Goal: Transaction & Acquisition: Purchase product/service

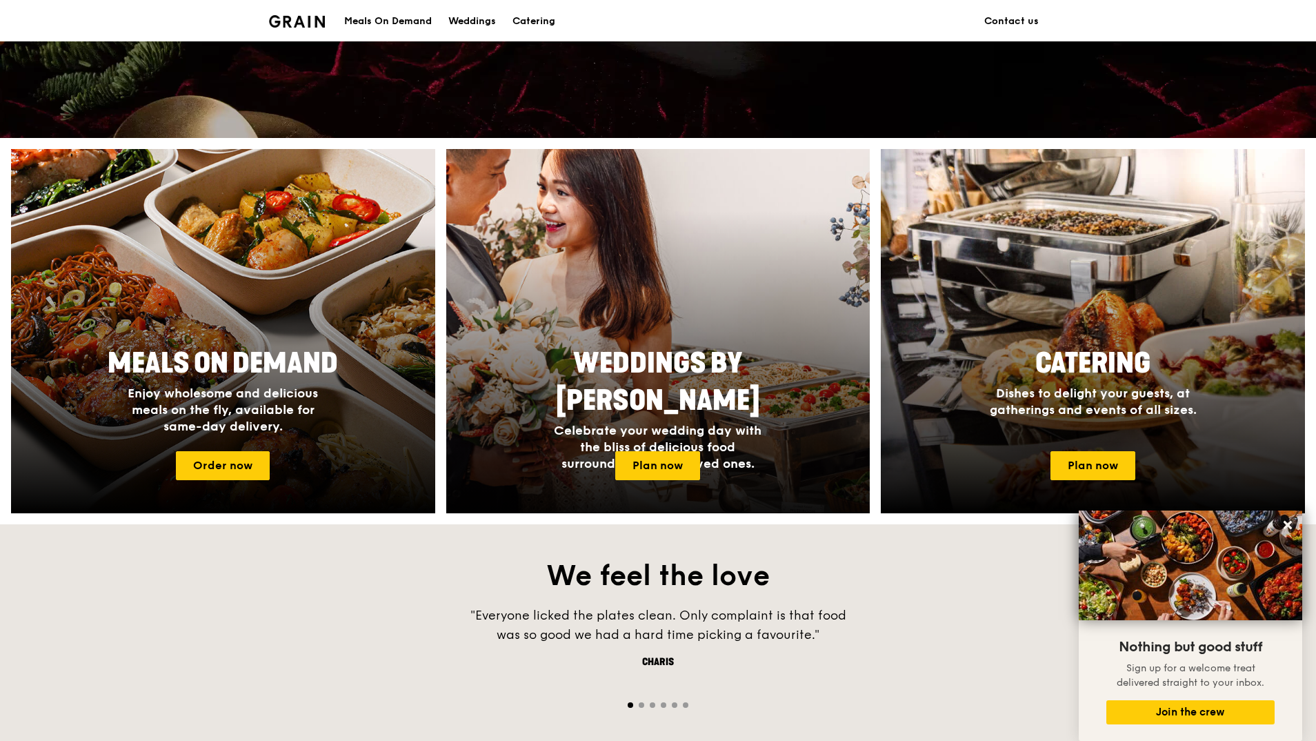
scroll to position [137, 0]
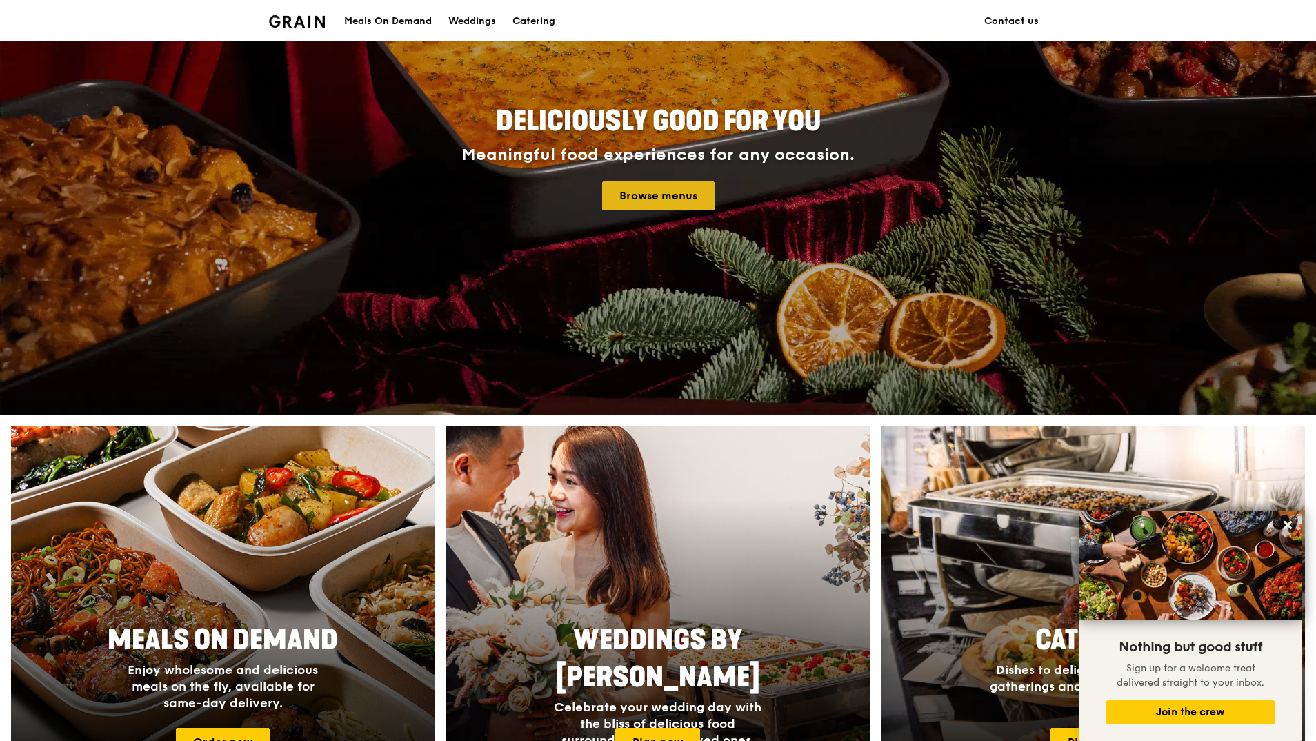
click at [687, 199] on link "Browse menus" at bounding box center [658, 195] width 112 height 29
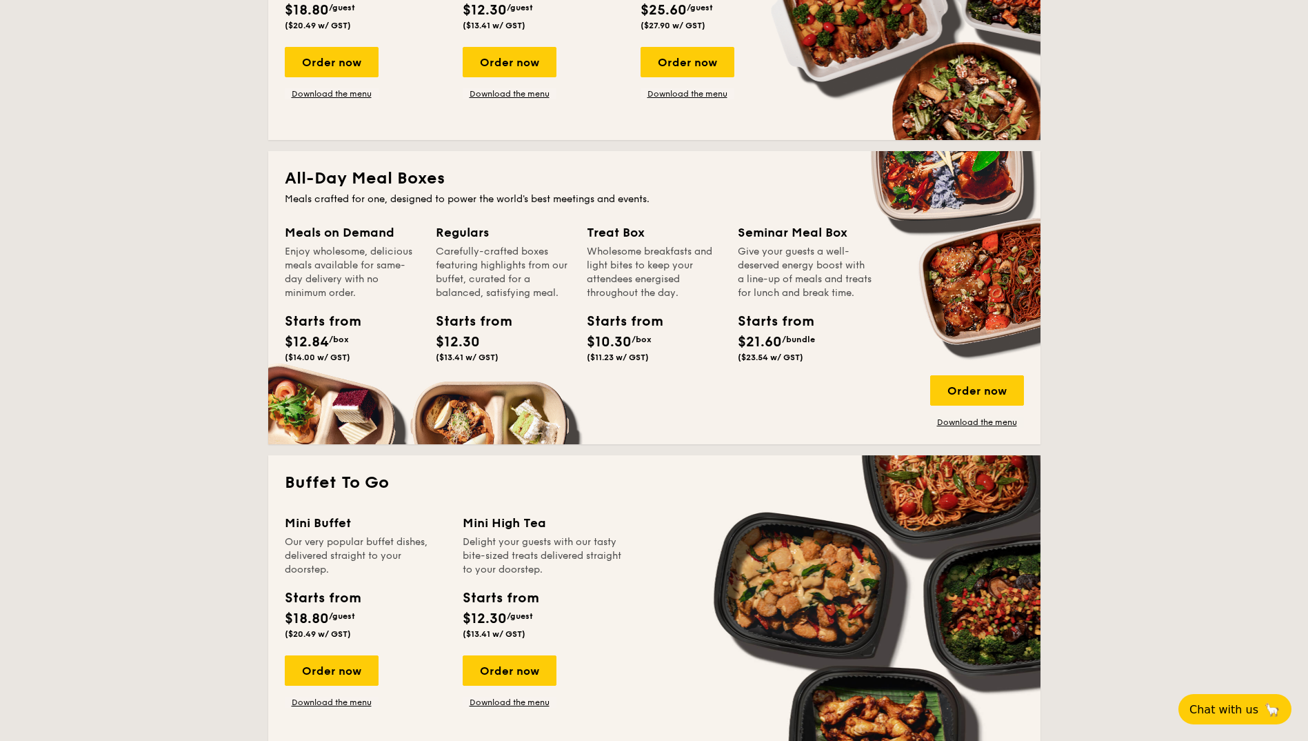
scroll to position [828, 0]
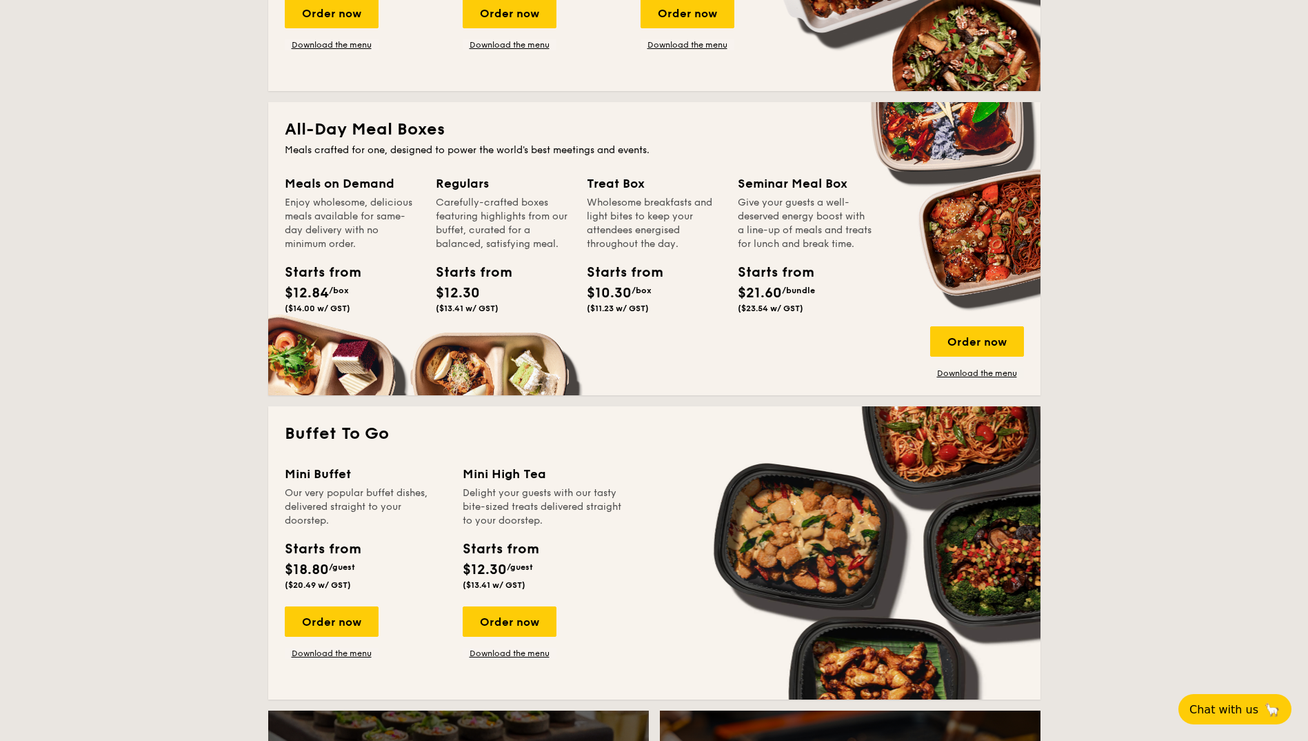
click at [470, 288] on span "$12.30" at bounding box center [458, 293] width 44 height 17
click at [960, 341] on div "Order now" at bounding box center [977, 341] width 94 height 30
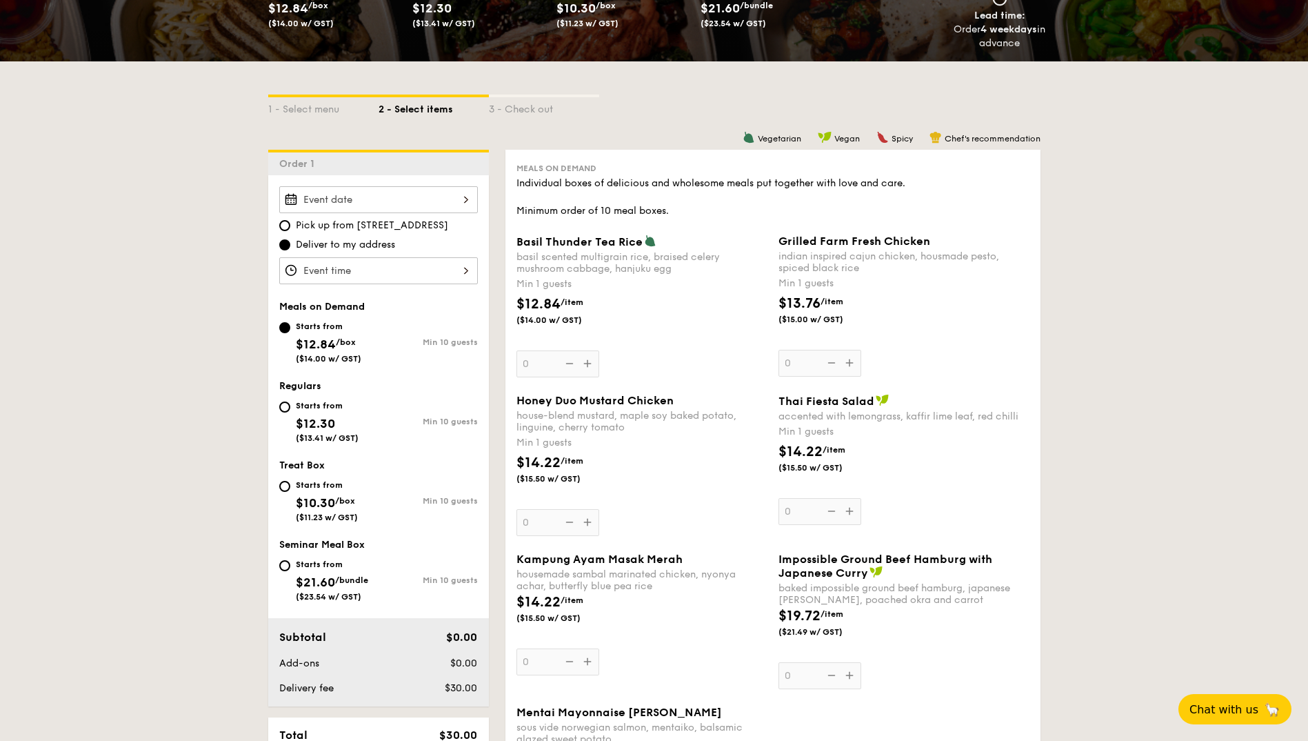
scroll to position [254, 0]
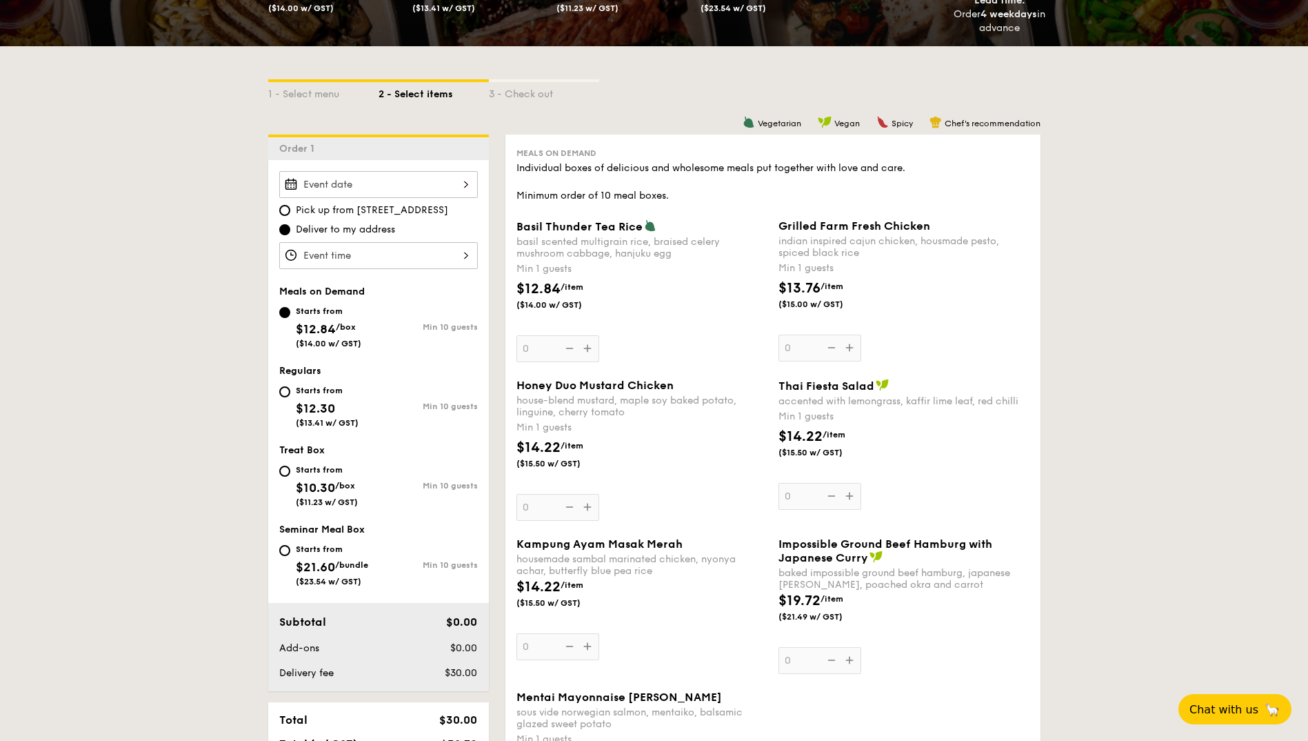
click at [463, 176] on input "Basil Thunder Tea Rice basil scented multigrain rice, braised celery mushroom c…" at bounding box center [378, 184] width 199 height 27
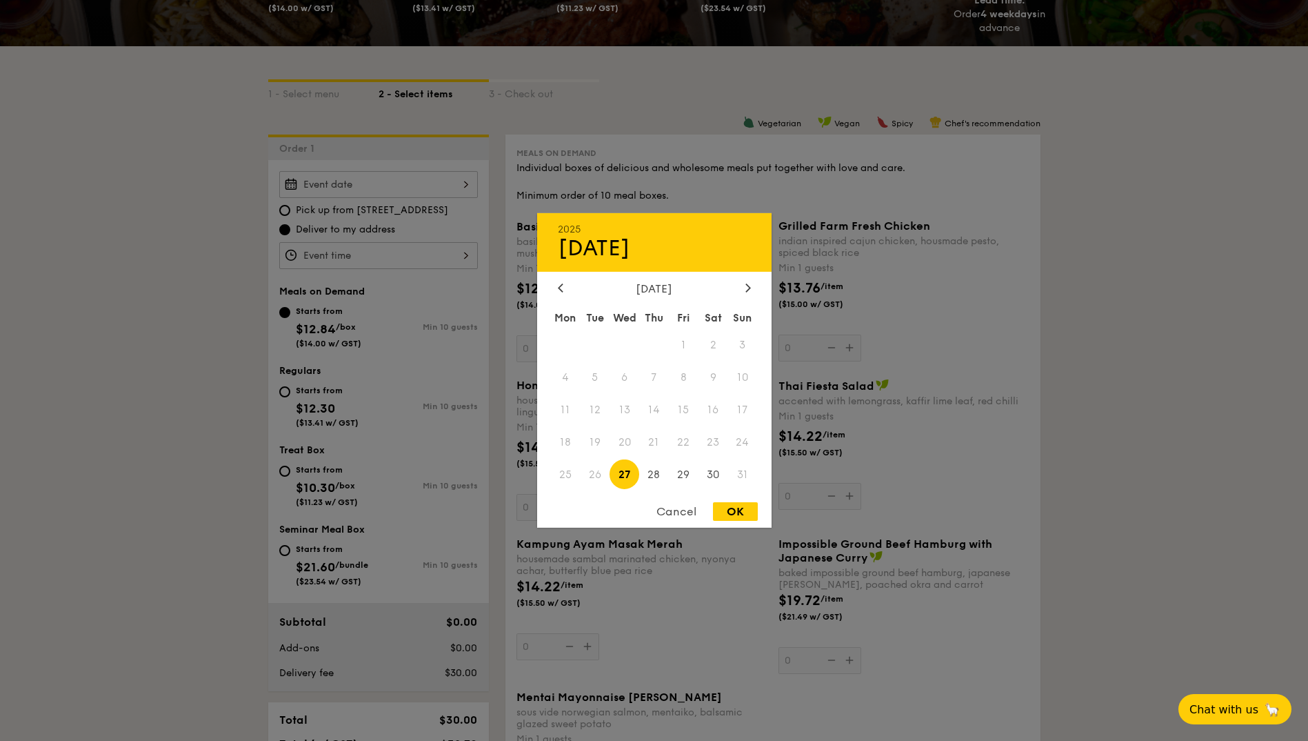
click at [738, 287] on div "August 2025" at bounding box center [654, 288] width 193 height 13
click at [743, 288] on div at bounding box center [748, 288] width 12 height 13
click at [743, 289] on div at bounding box center [748, 288] width 12 height 13
click at [621, 397] on span "12" at bounding box center [625, 410] width 30 height 30
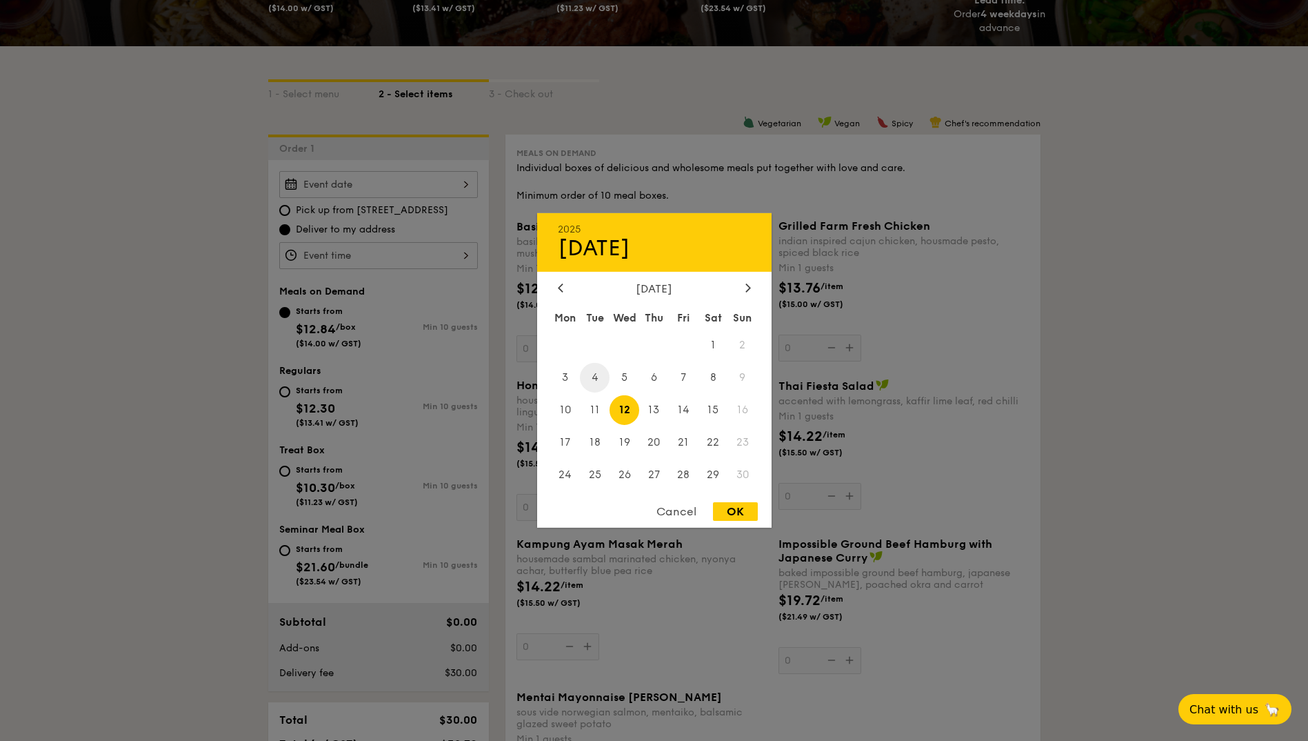
drag, startPoint x: 606, startPoint y: 373, endPoint x: 599, endPoint y: 372, distance: 6.9
click at [599, 372] on span "4" at bounding box center [595, 378] width 30 height 30
click at [734, 508] on div "OK" at bounding box center [735, 511] width 45 height 19
type input "[DATE]"
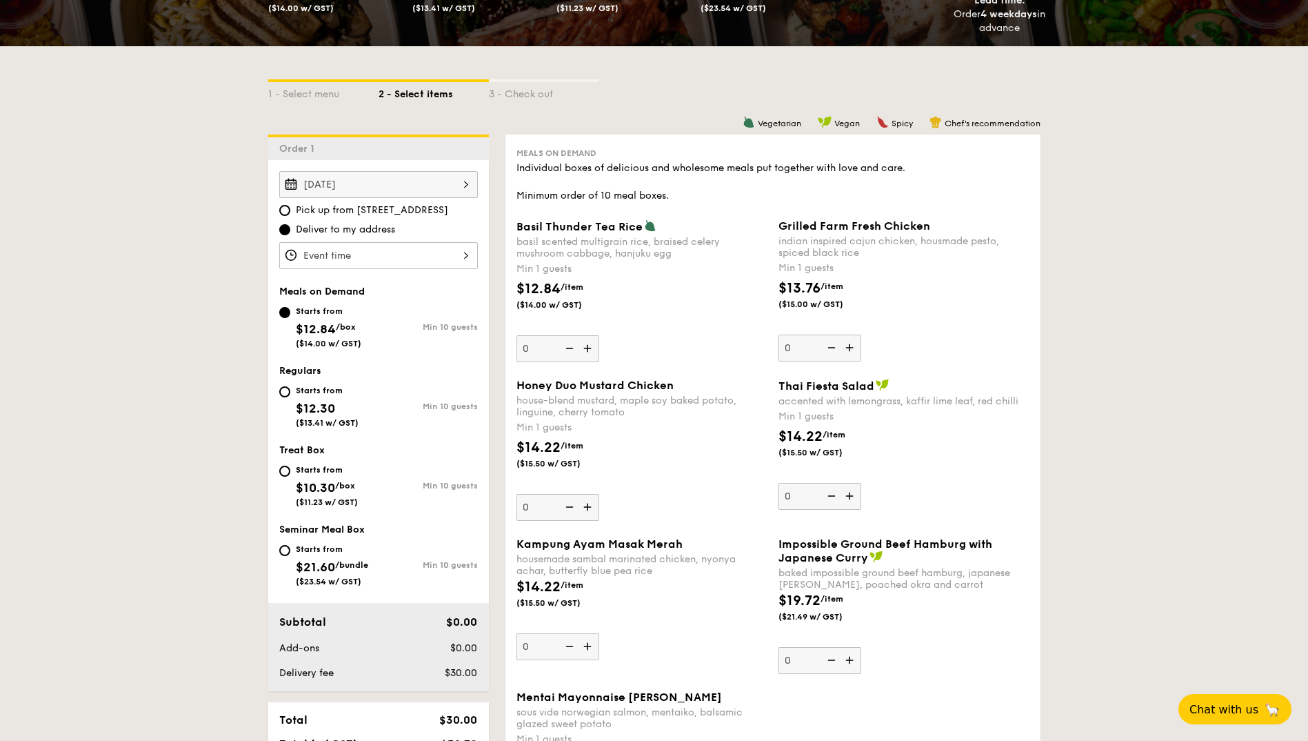
click at [457, 257] on input "Basil Thunder Tea Rice basil scented multigrain rice, braised celery mushroom c…" at bounding box center [378, 255] width 199 height 27
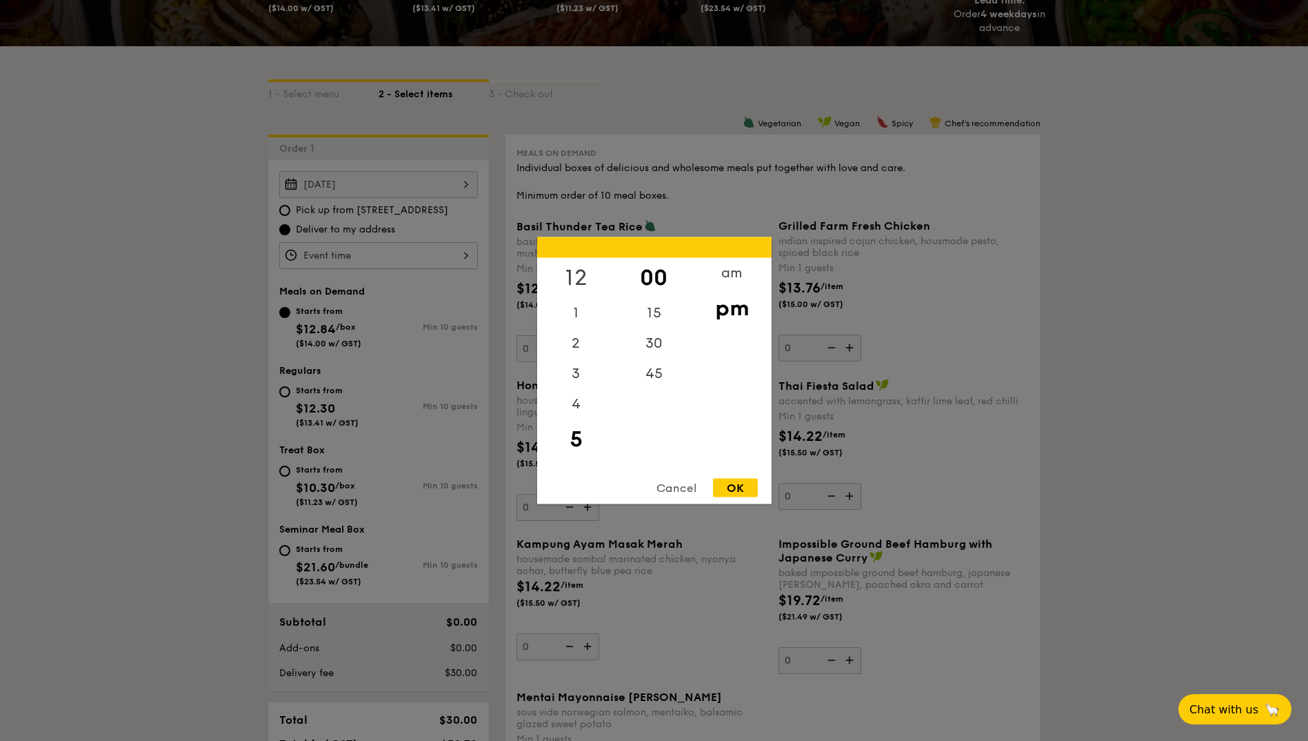
click at [579, 273] on div "12" at bounding box center [576, 278] width 78 height 40
click at [745, 480] on div "OK" at bounding box center [735, 488] width 45 height 19
type input "12:00PM"
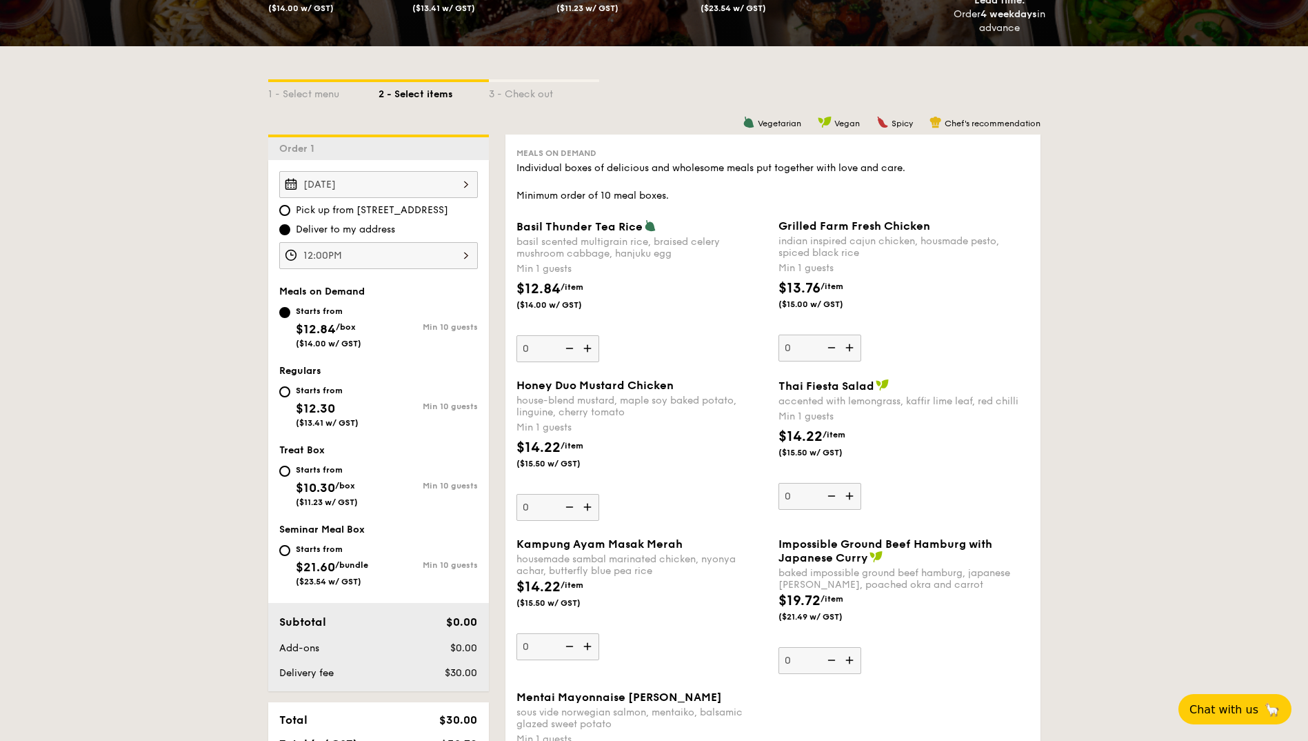
click at [590, 345] on img at bounding box center [589, 348] width 21 height 26
click at [590, 345] on input "0" at bounding box center [558, 348] width 83 height 27
click at [590, 345] on img at bounding box center [589, 348] width 21 height 26
click at [590, 345] on input "1" at bounding box center [558, 348] width 83 height 27
click at [590, 345] on img at bounding box center [589, 348] width 21 height 26
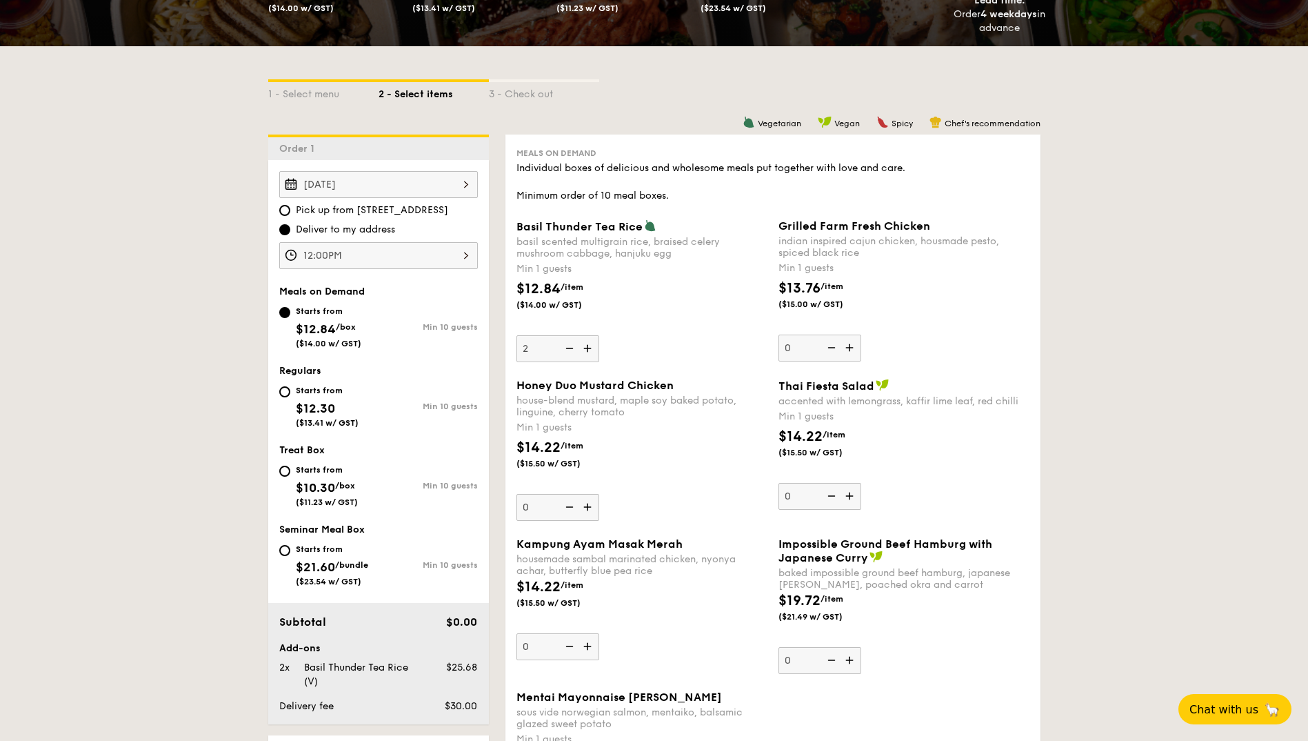
click at [590, 345] on input "2" at bounding box center [558, 348] width 83 height 27
click at [590, 345] on img at bounding box center [589, 348] width 21 height 26
click at [590, 345] on input "3" at bounding box center [558, 348] width 83 height 27
click at [590, 345] on img at bounding box center [589, 348] width 21 height 26
click at [590, 345] on input "4" at bounding box center [558, 348] width 83 height 27
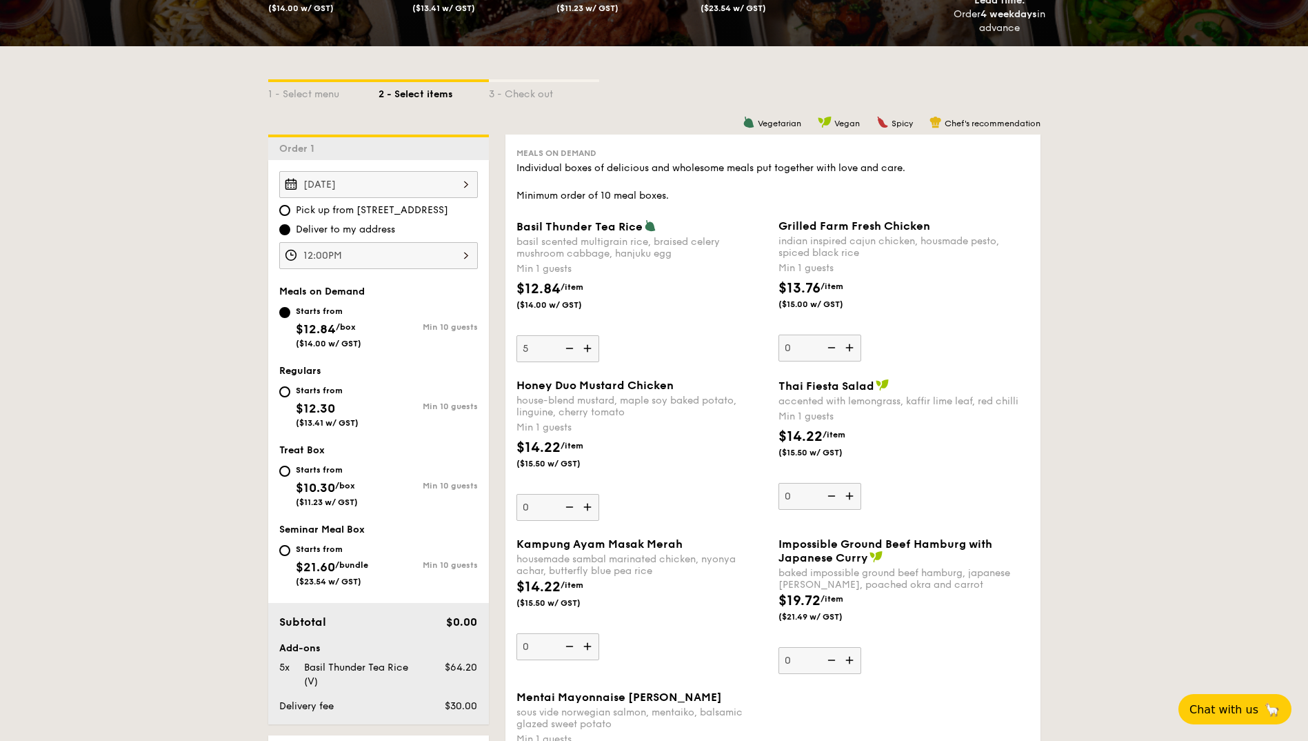
click at [590, 345] on img at bounding box center [589, 348] width 21 height 26
click at [590, 345] on input "5" at bounding box center [558, 348] width 83 height 27
click at [590, 345] on img at bounding box center [589, 348] width 21 height 26
click at [590, 345] on input "6" at bounding box center [558, 348] width 83 height 27
click at [590, 345] on img at bounding box center [589, 348] width 21 height 26
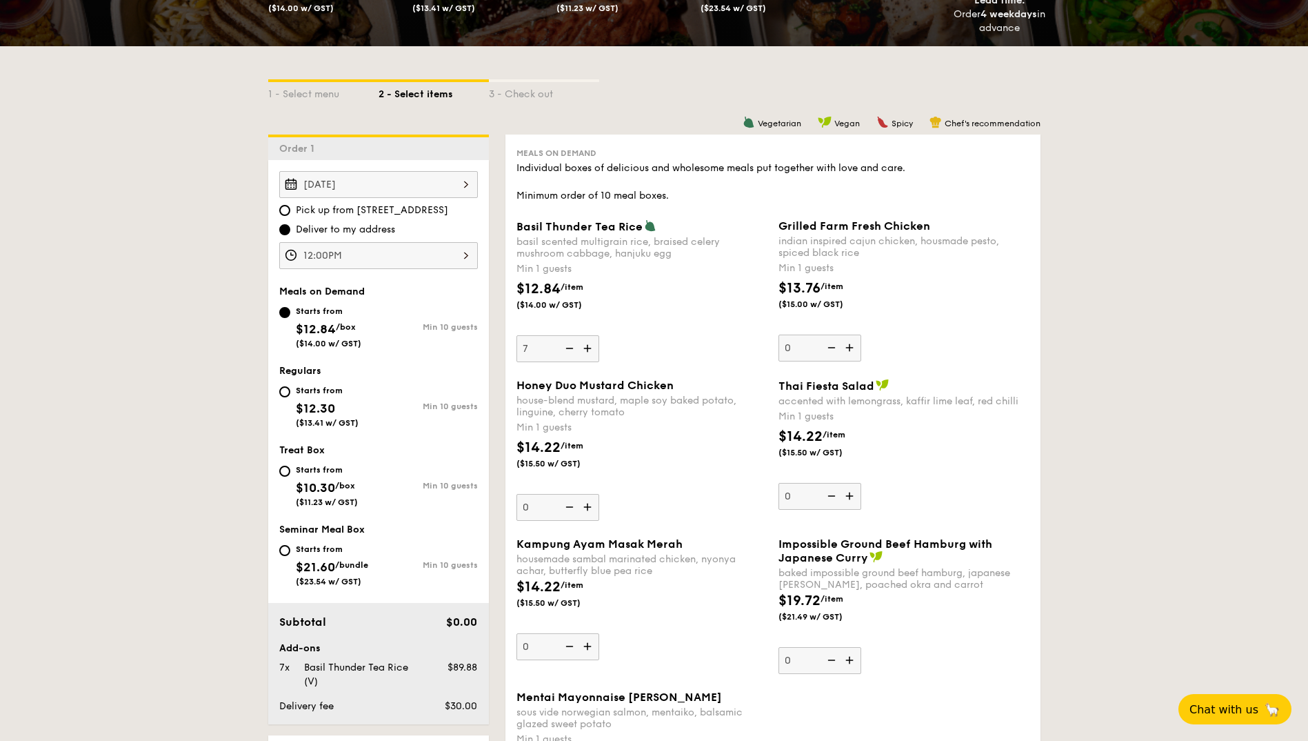
click at [590, 345] on input "7" at bounding box center [558, 348] width 83 height 27
click at [590, 345] on img at bounding box center [589, 348] width 21 height 26
click at [590, 345] on input "8" at bounding box center [558, 348] width 83 height 27
click at [590, 345] on img at bounding box center [589, 348] width 21 height 26
click at [590, 345] on input "9" at bounding box center [558, 348] width 83 height 27
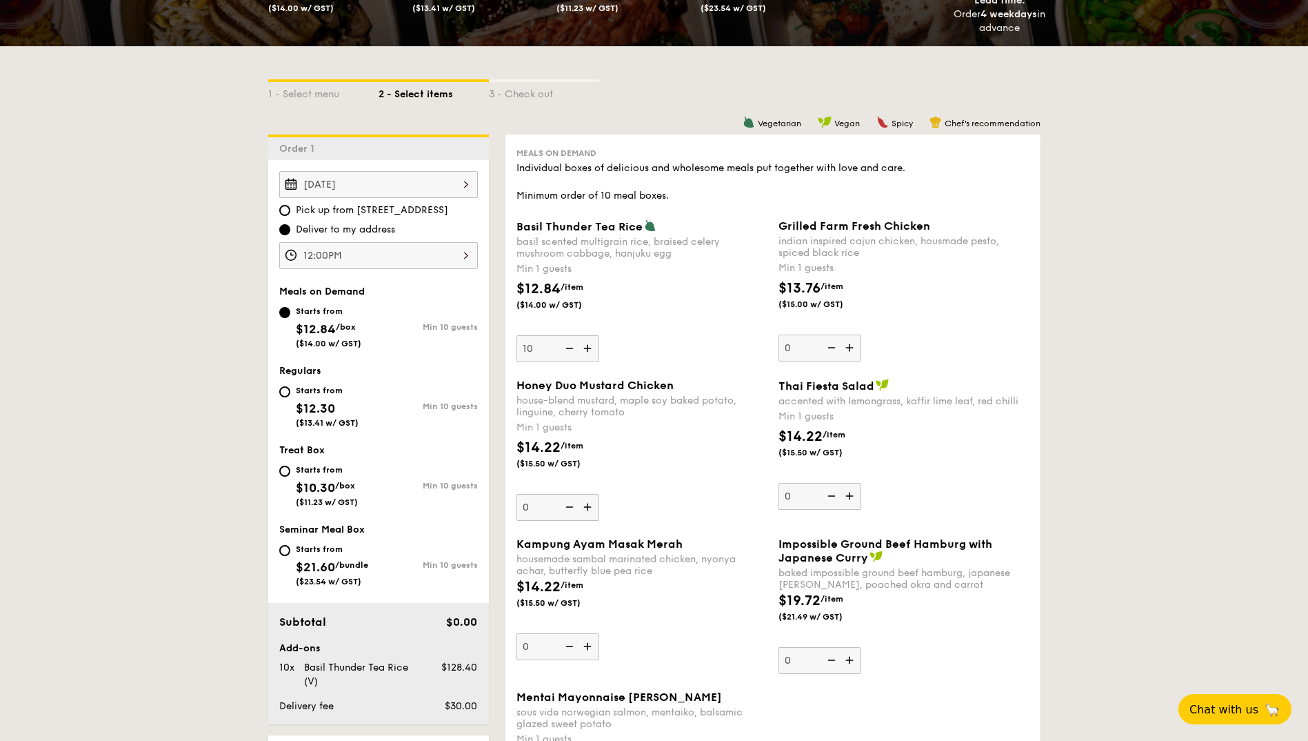
click at [590, 345] on img at bounding box center [589, 348] width 21 height 26
click at [590, 345] on input "10" at bounding box center [558, 348] width 83 height 27
type input "11"
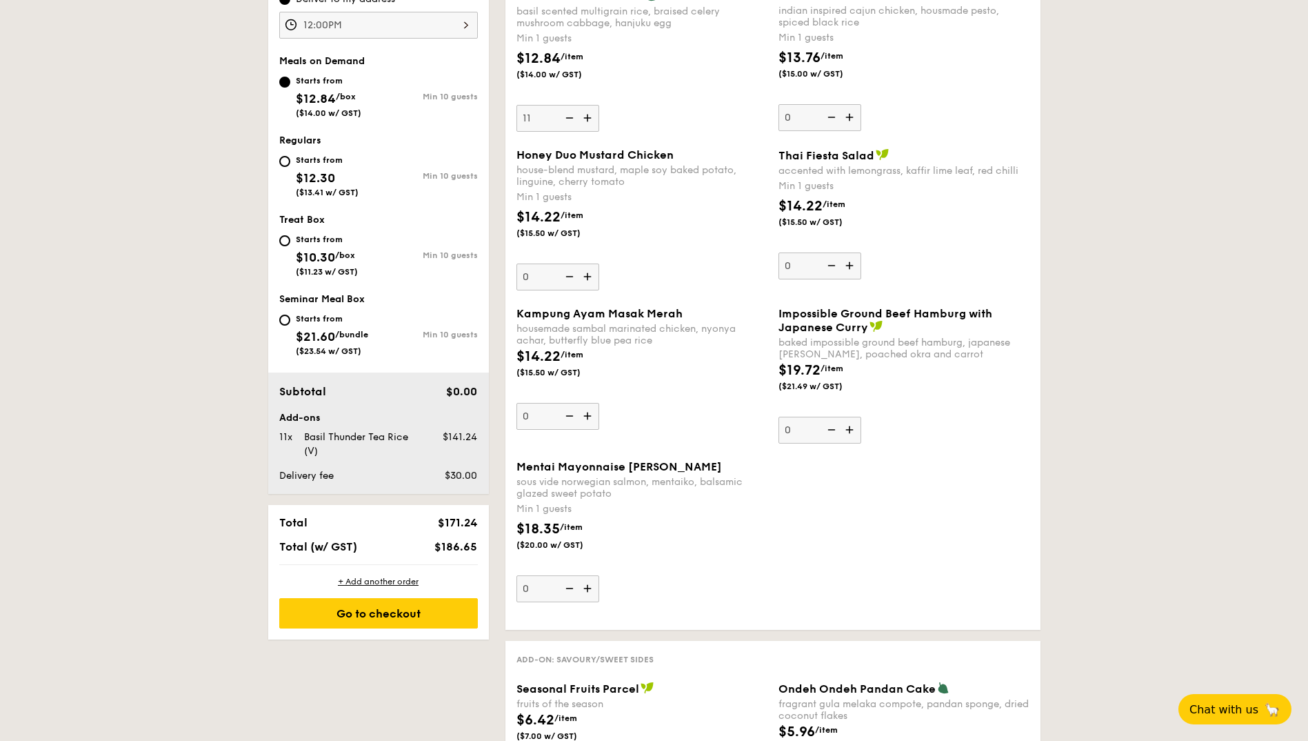
scroll to position [461, 0]
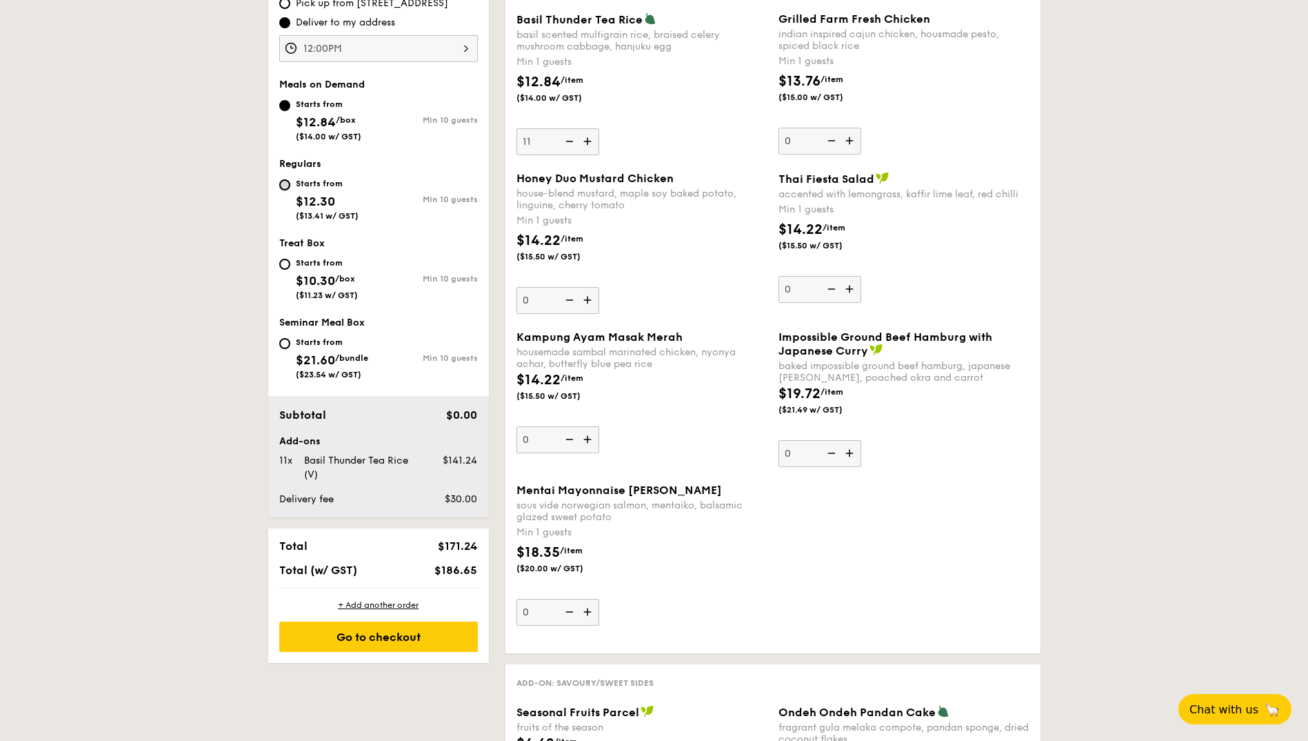
click at [284, 184] on input "Starts from $12.30 ($13.41 w/ GST) Min 10 guests" at bounding box center [284, 184] width 11 height 11
radio input "true"
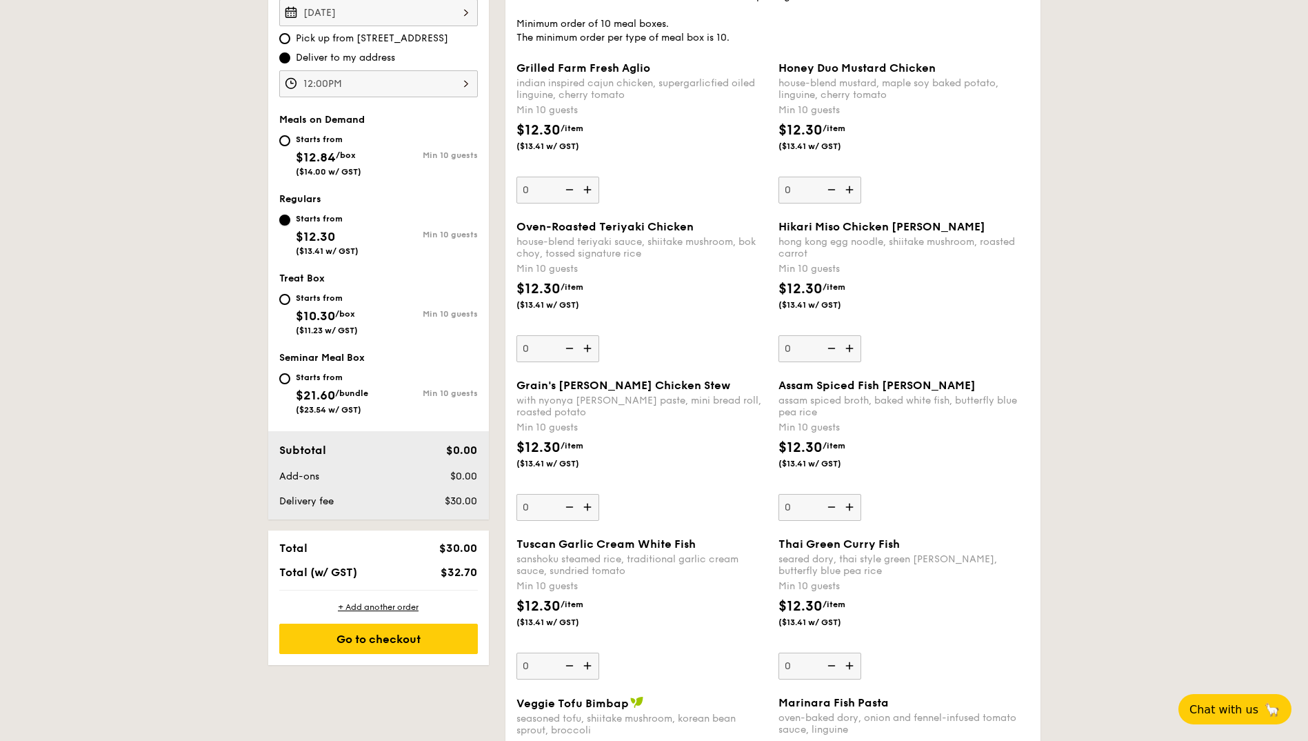
scroll to position [392, 0]
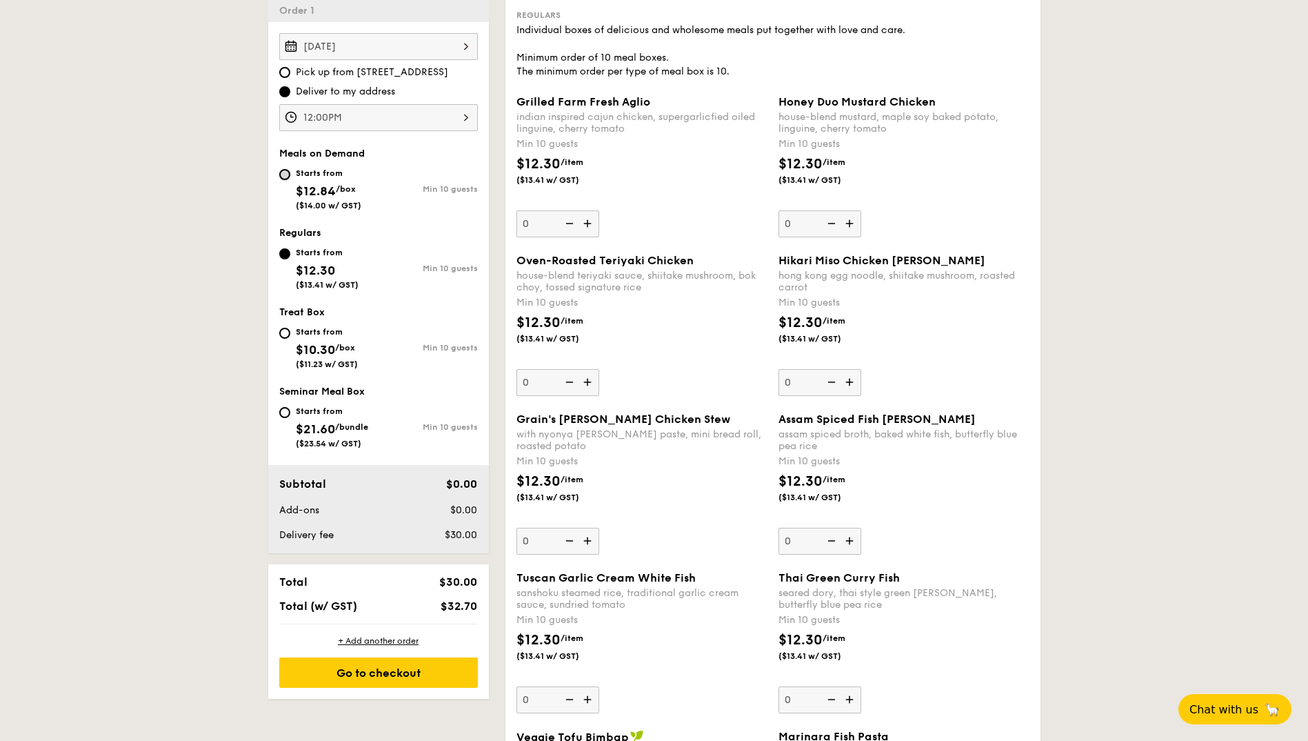
click at [283, 170] on input "Starts from $12.84 /box ($14.00 w/ GST) Min 10 guests" at bounding box center [284, 174] width 11 height 11
radio input "true"
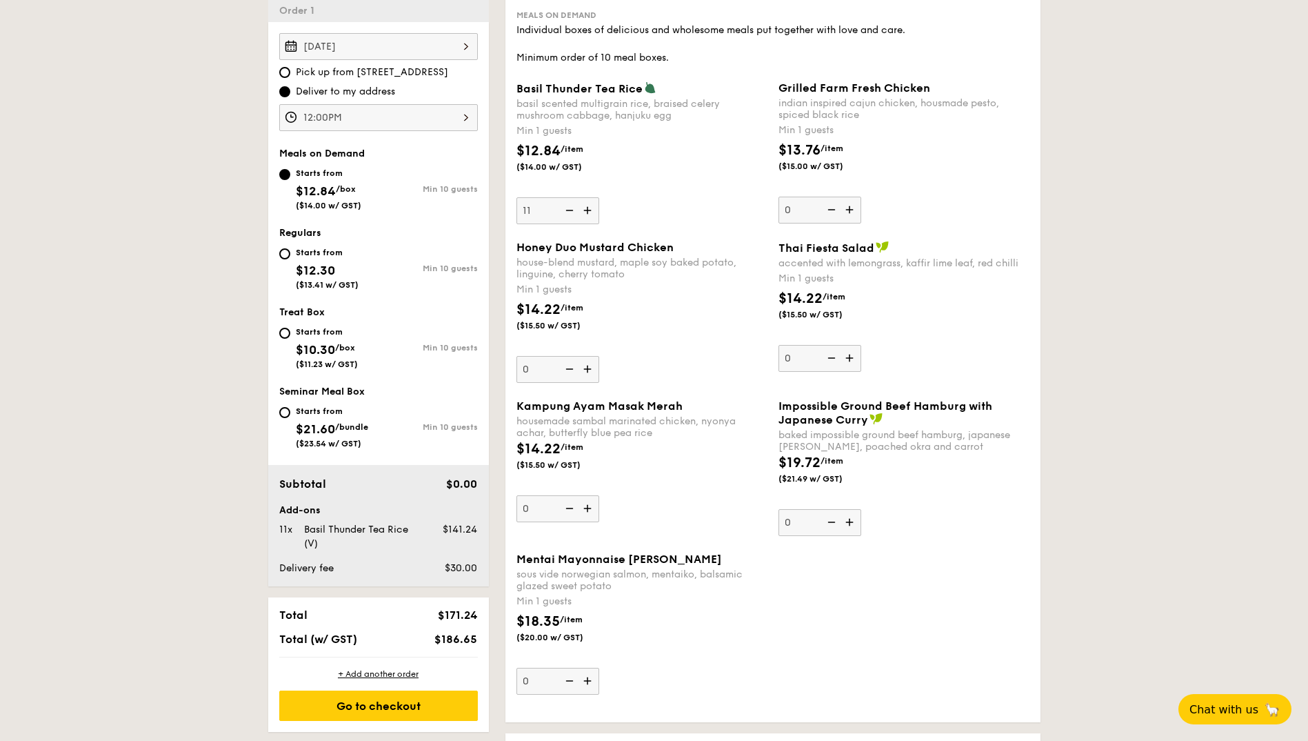
click at [570, 214] on img at bounding box center [568, 210] width 21 height 26
click at [570, 214] on input "11" at bounding box center [558, 210] width 83 height 27
click at [570, 214] on img at bounding box center [568, 210] width 21 height 26
click at [570, 214] on input "10" at bounding box center [558, 210] width 83 height 27
click at [570, 214] on img at bounding box center [568, 210] width 21 height 26
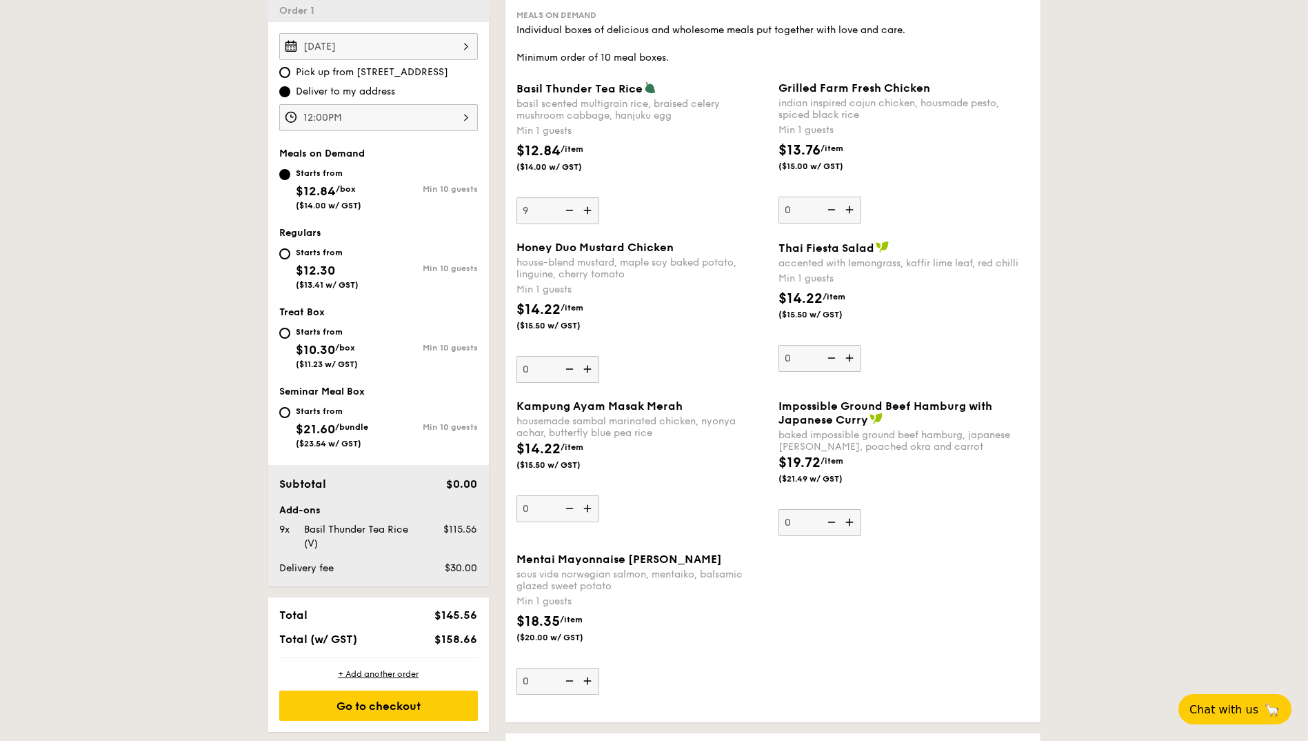
click at [570, 214] on input "9" at bounding box center [558, 210] width 83 height 27
click at [570, 214] on img at bounding box center [568, 210] width 21 height 26
click at [570, 214] on input "8" at bounding box center [558, 210] width 83 height 27
click at [570, 214] on img at bounding box center [568, 210] width 21 height 26
click at [570, 214] on input "7" at bounding box center [558, 210] width 83 height 27
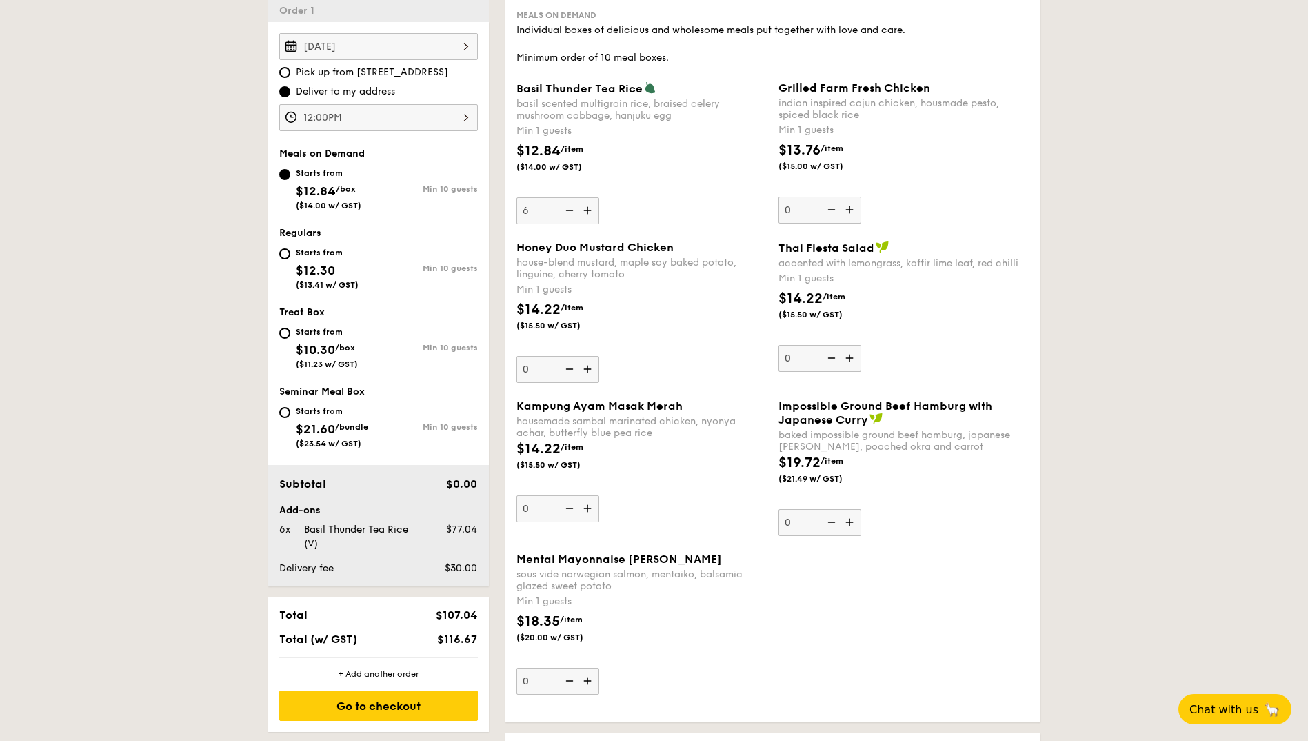
click at [570, 214] on img at bounding box center [568, 210] width 21 height 26
click at [570, 214] on input "6" at bounding box center [558, 210] width 83 height 27
click at [570, 214] on img at bounding box center [568, 210] width 21 height 26
click at [570, 214] on input "5" at bounding box center [558, 210] width 83 height 27
click at [570, 214] on img at bounding box center [568, 210] width 21 height 26
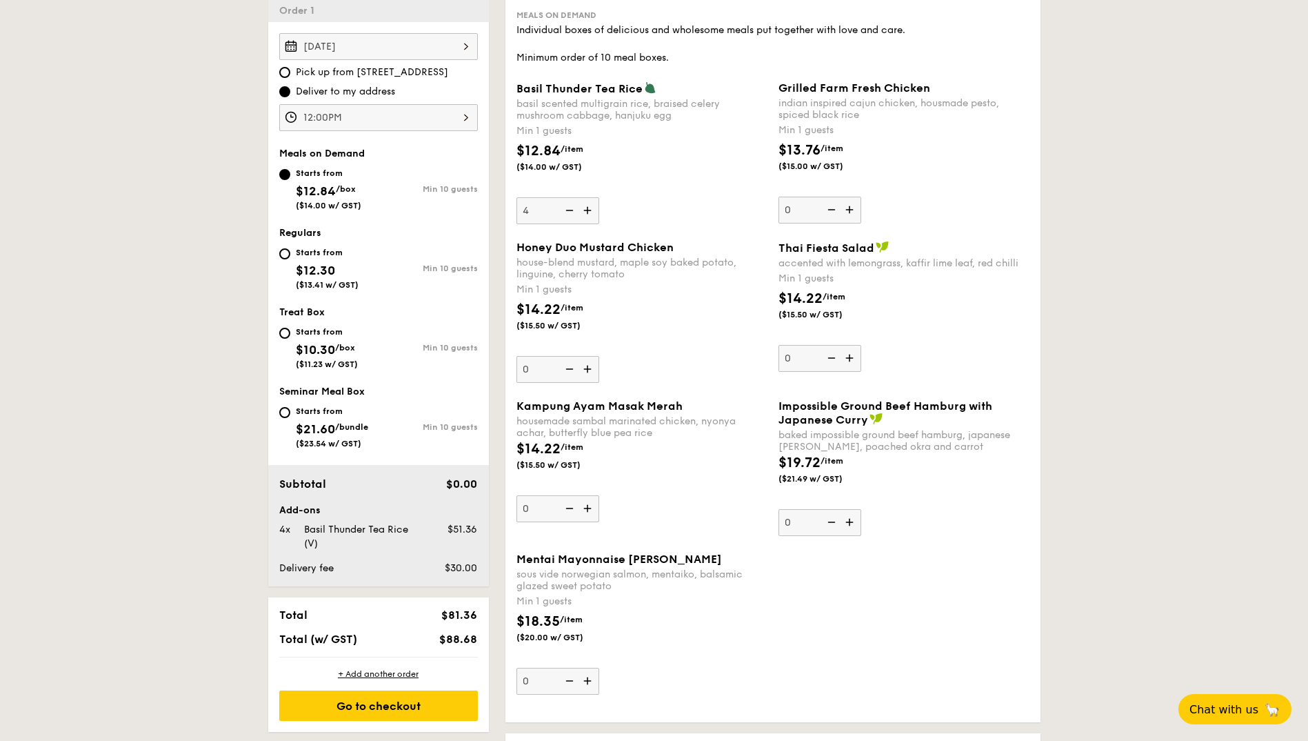
click at [570, 214] on input "4" at bounding box center [558, 210] width 83 height 27
click at [570, 214] on img at bounding box center [568, 210] width 21 height 26
click at [570, 214] on input "3" at bounding box center [558, 210] width 83 height 27
click at [570, 214] on img at bounding box center [568, 210] width 21 height 26
click at [570, 214] on input "2" at bounding box center [558, 210] width 83 height 27
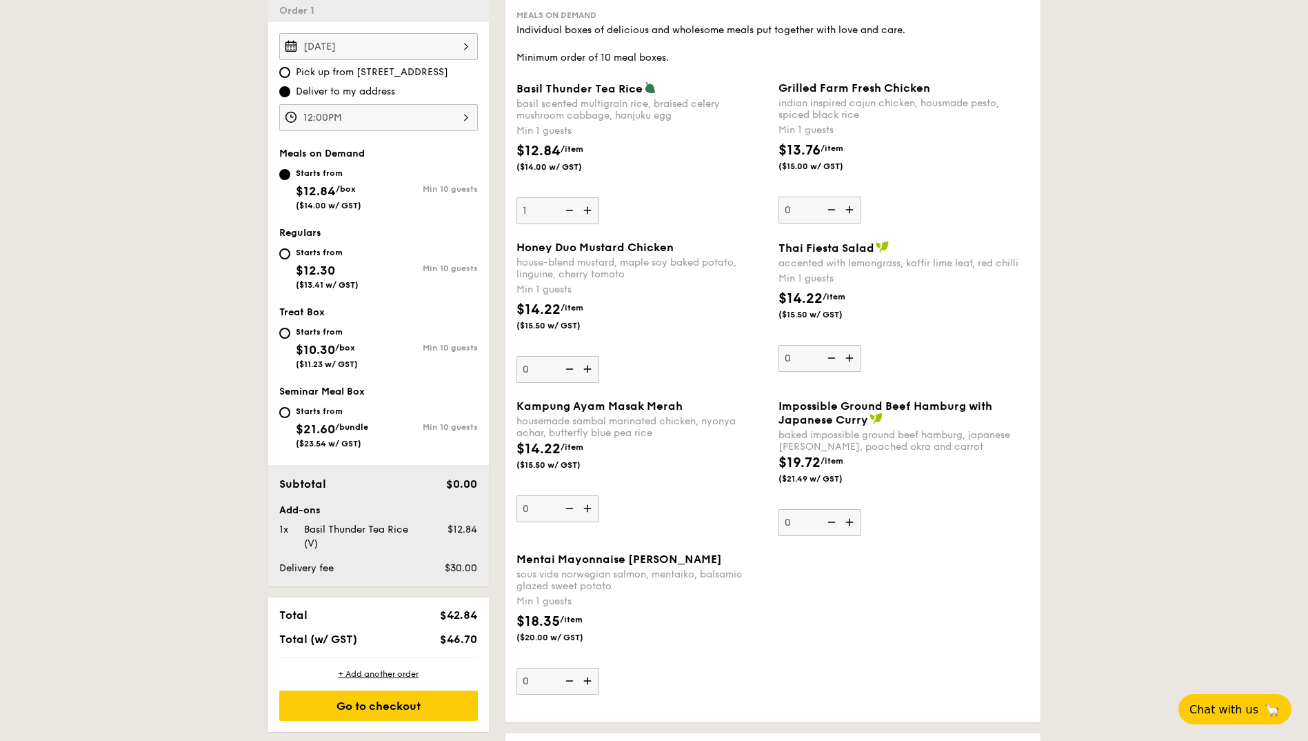
click at [570, 214] on img at bounding box center [568, 210] width 21 height 26
click at [570, 214] on input "1" at bounding box center [558, 210] width 83 height 27
type input "0"
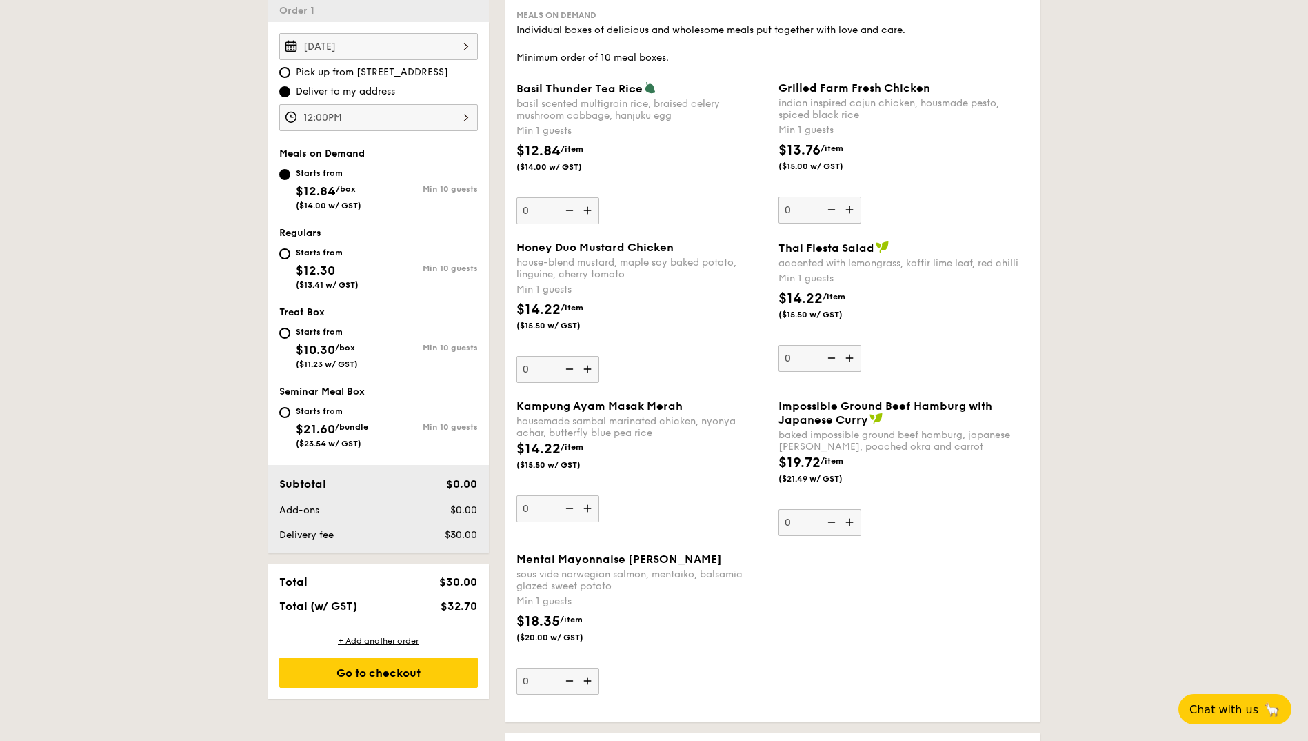
scroll to position [461, 0]
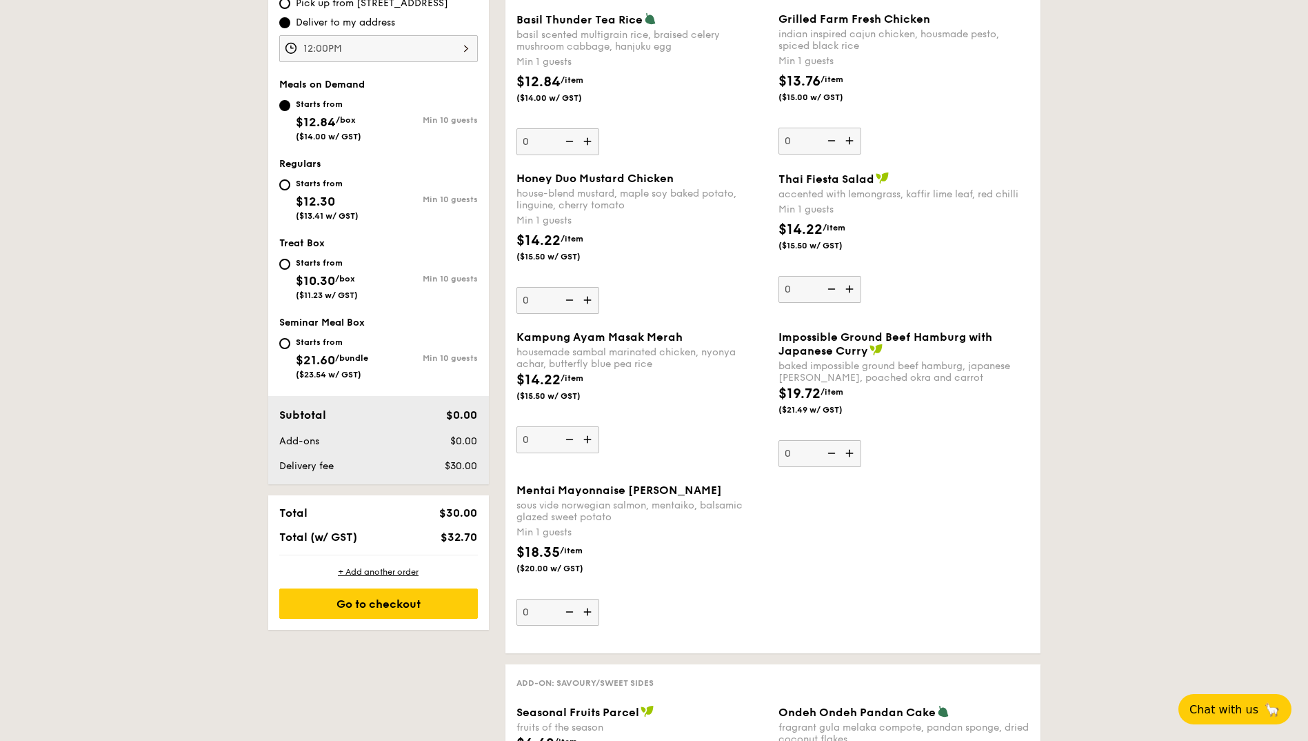
click at [583, 303] on img at bounding box center [589, 300] width 21 height 26
click at [583, 303] on input "0" at bounding box center [558, 300] width 83 height 27
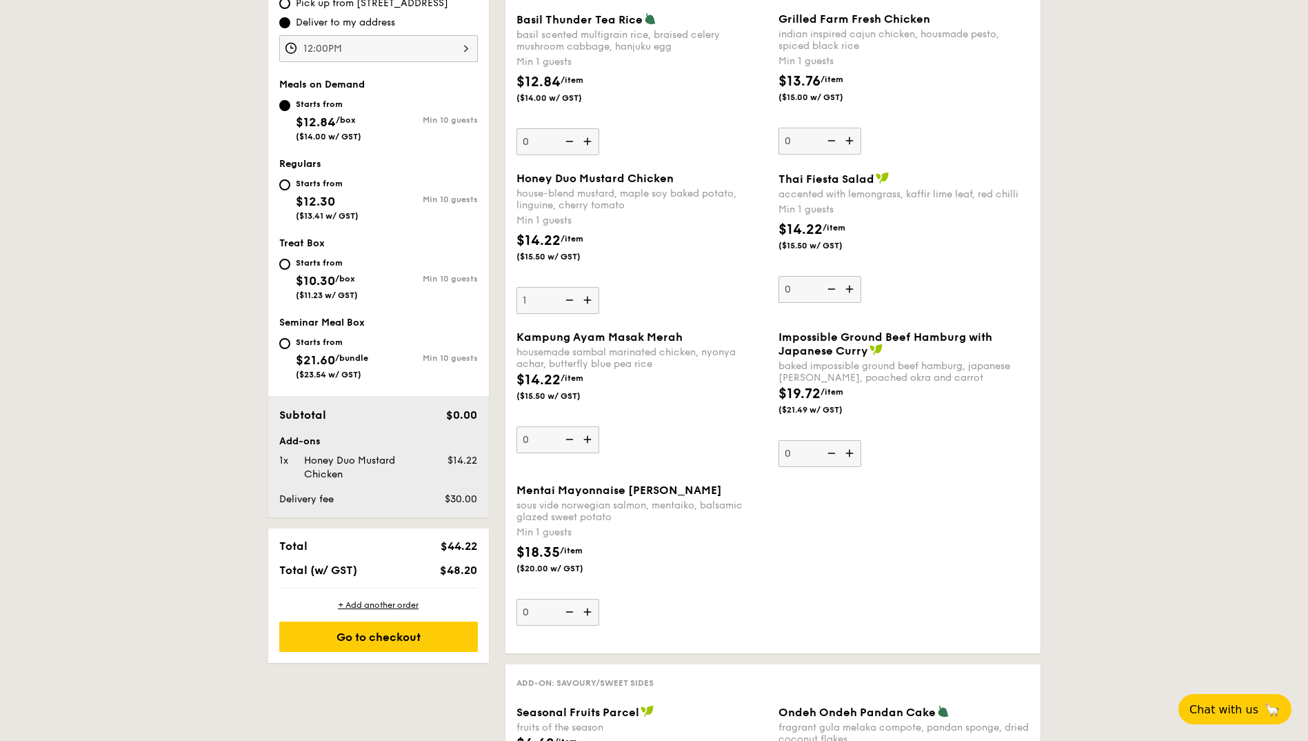
click at [583, 303] on img at bounding box center [589, 300] width 21 height 26
click at [583, 303] on input "1" at bounding box center [558, 300] width 83 height 27
click at [583, 303] on img at bounding box center [589, 300] width 21 height 26
click at [583, 303] on input "2" at bounding box center [558, 300] width 83 height 27
click at [583, 303] on img at bounding box center [589, 300] width 21 height 26
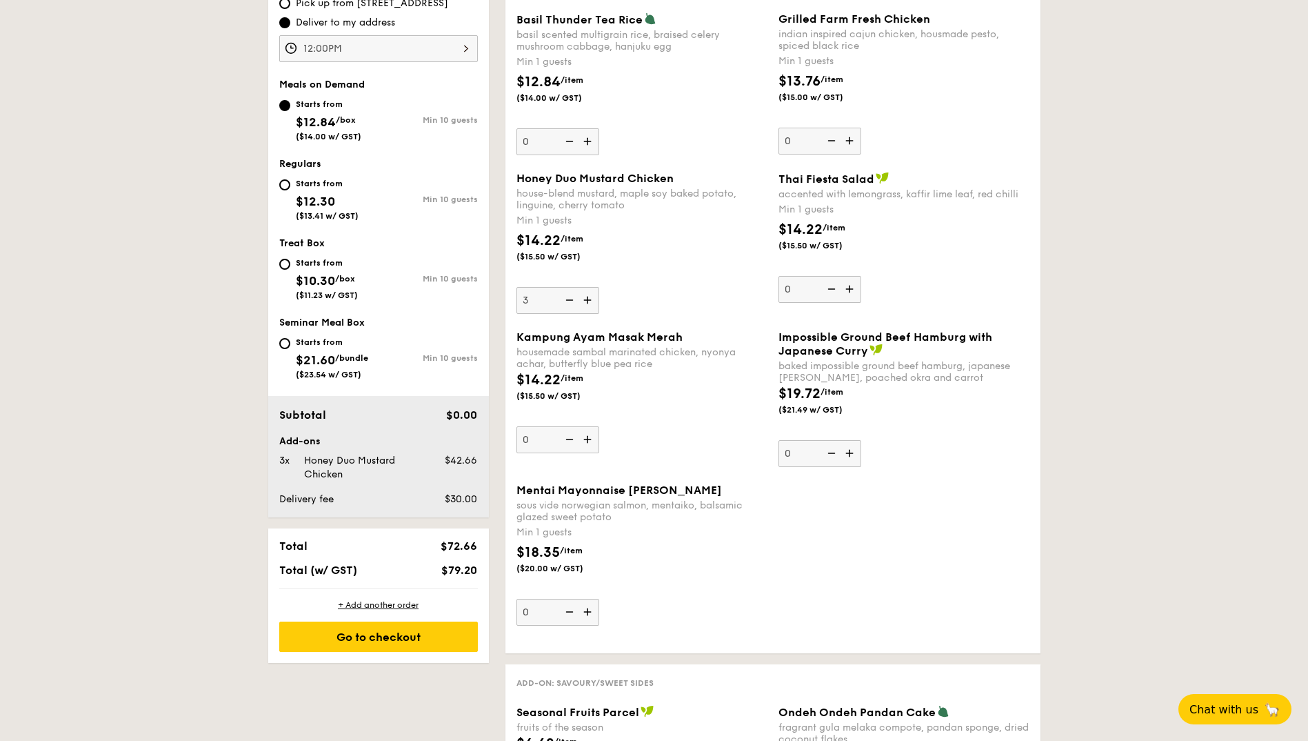
click at [583, 303] on input "3" at bounding box center [558, 300] width 83 height 27
click at [583, 303] on img at bounding box center [589, 300] width 21 height 26
click at [583, 303] on input "4" at bounding box center [558, 300] width 83 height 27
click at [583, 303] on img at bounding box center [589, 300] width 21 height 26
click at [583, 303] on input "5" at bounding box center [558, 300] width 83 height 27
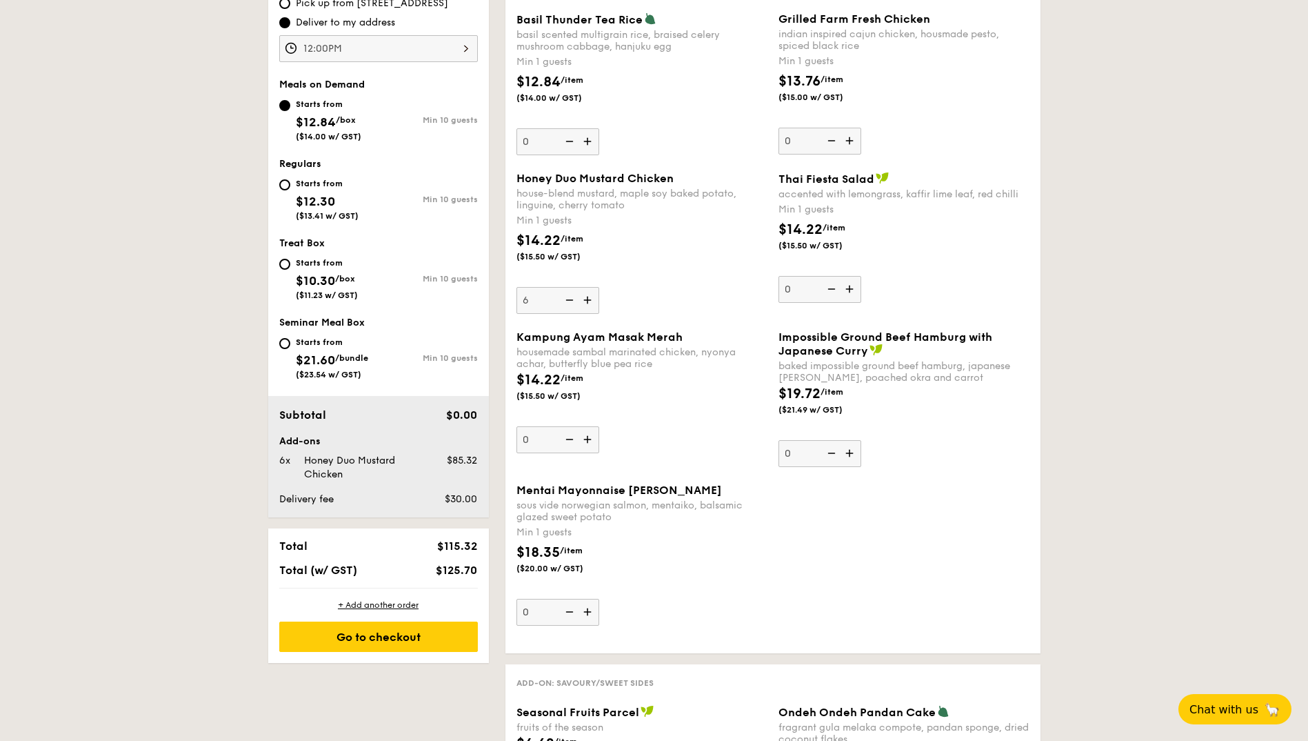
click at [583, 303] on img at bounding box center [589, 300] width 21 height 26
click at [583, 303] on input "6" at bounding box center [558, 300] width 83 height 27
click at [583, 303] on img at bounding box center [589, 300] width 21 height 26
click at [583, 303] on input "7" at bounding box center [558, 300] width 83 height 27
click at [583, 303] on img at bounding box center [589, 300] width 21 height 26
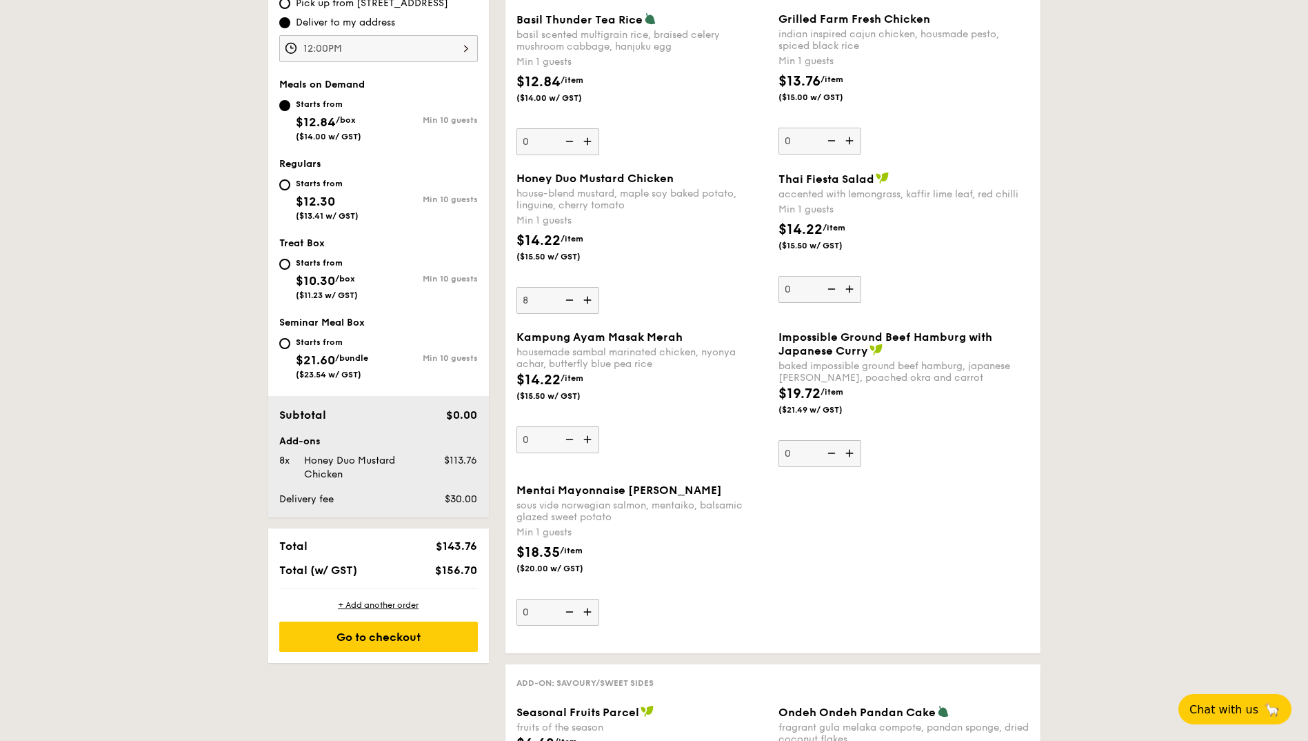
click at [583, 303] on input "8" at bounding box center [558, 300] width 83 height 27
click at [583, 303] on img at bounding box center [589, 300] width 21 height 26
click at [583, 303] on input "9" at bounding box center [558, 300] width 83 height 27
type input "10"
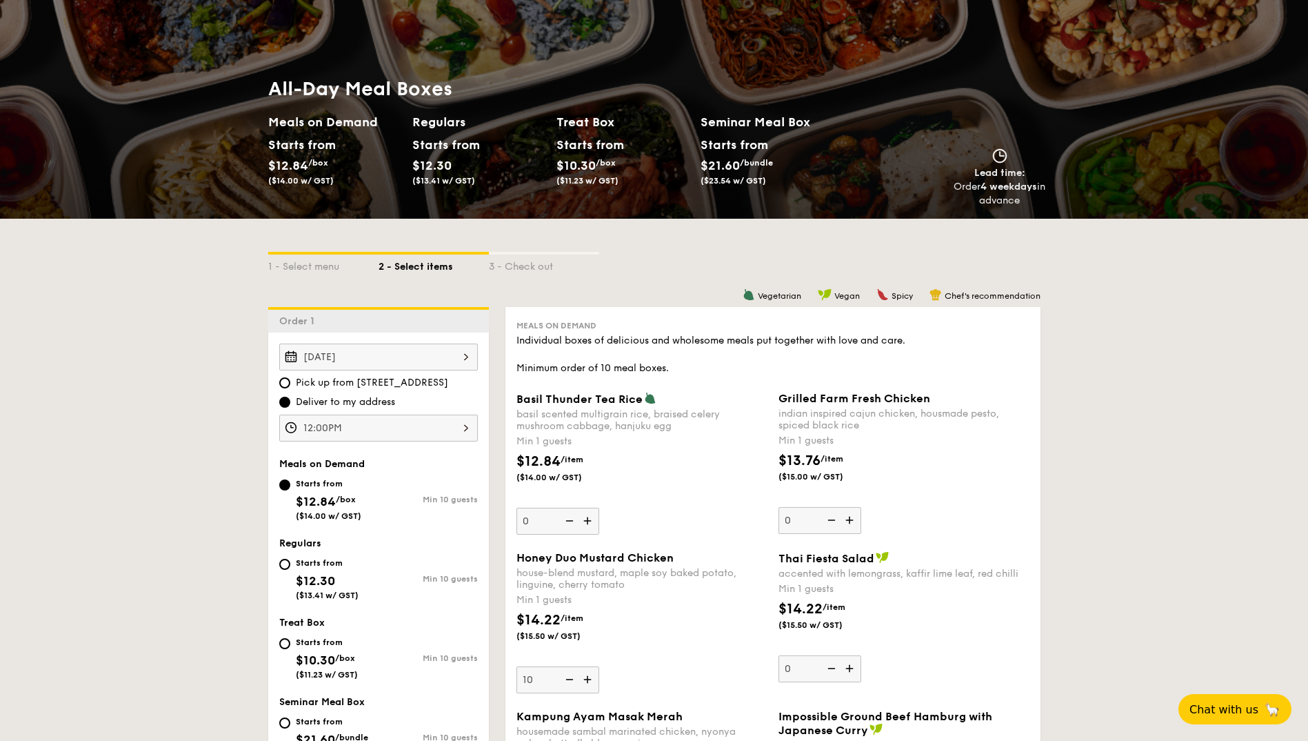
scroll to position [0, 0]
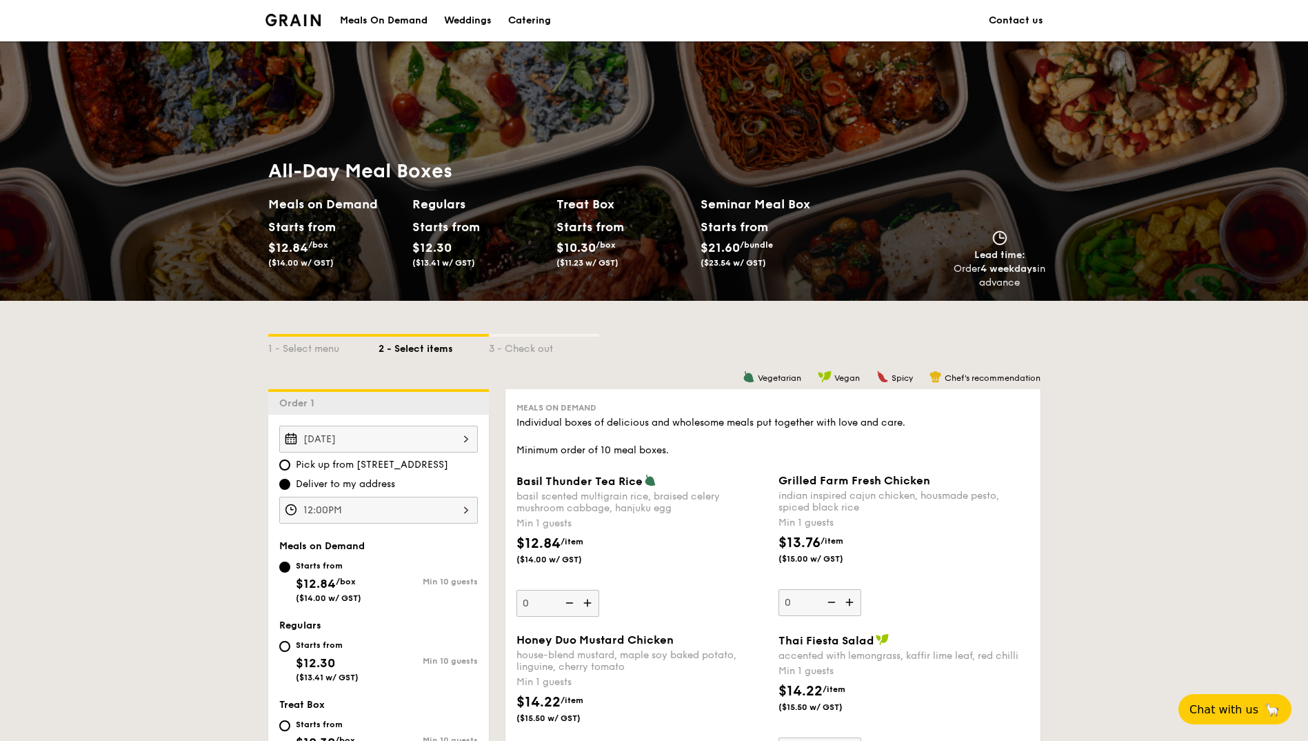
click at [391, 21] on div "Meals On Demand" at bounding box center [384, 20] width 88 height 41
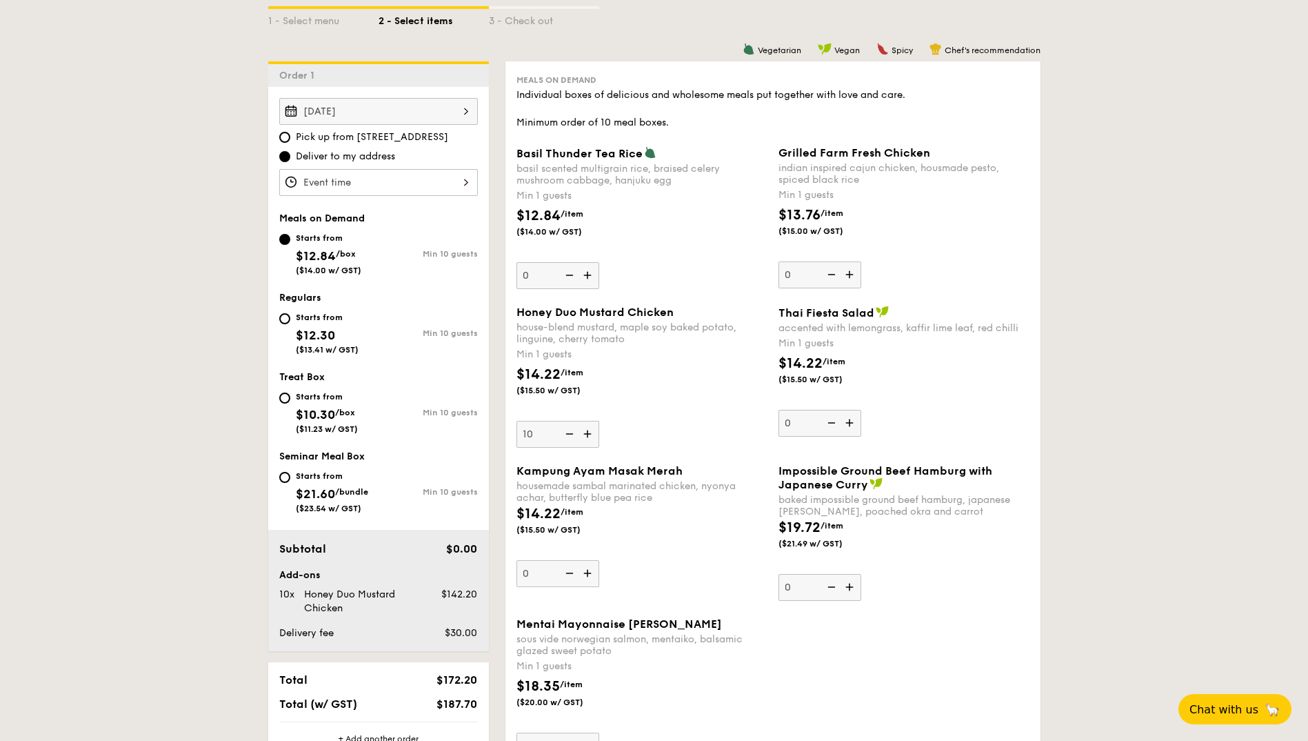
scroll to position [414, 0]
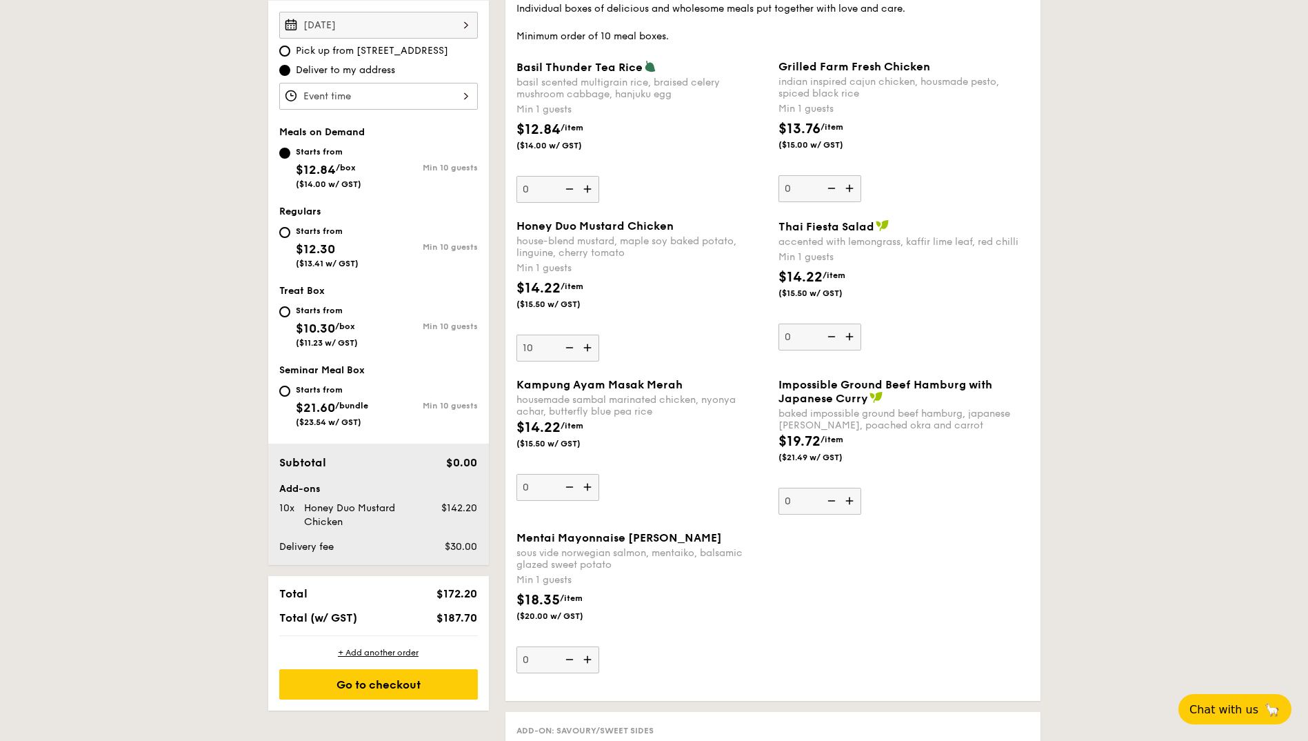
click at [972, 640] on div "Mentai Mayonnaise Aburi Salmon sous vide norwegian salmon, mentaiko, balsamic g…" at bounding box center [773, 610] width 524 height 159
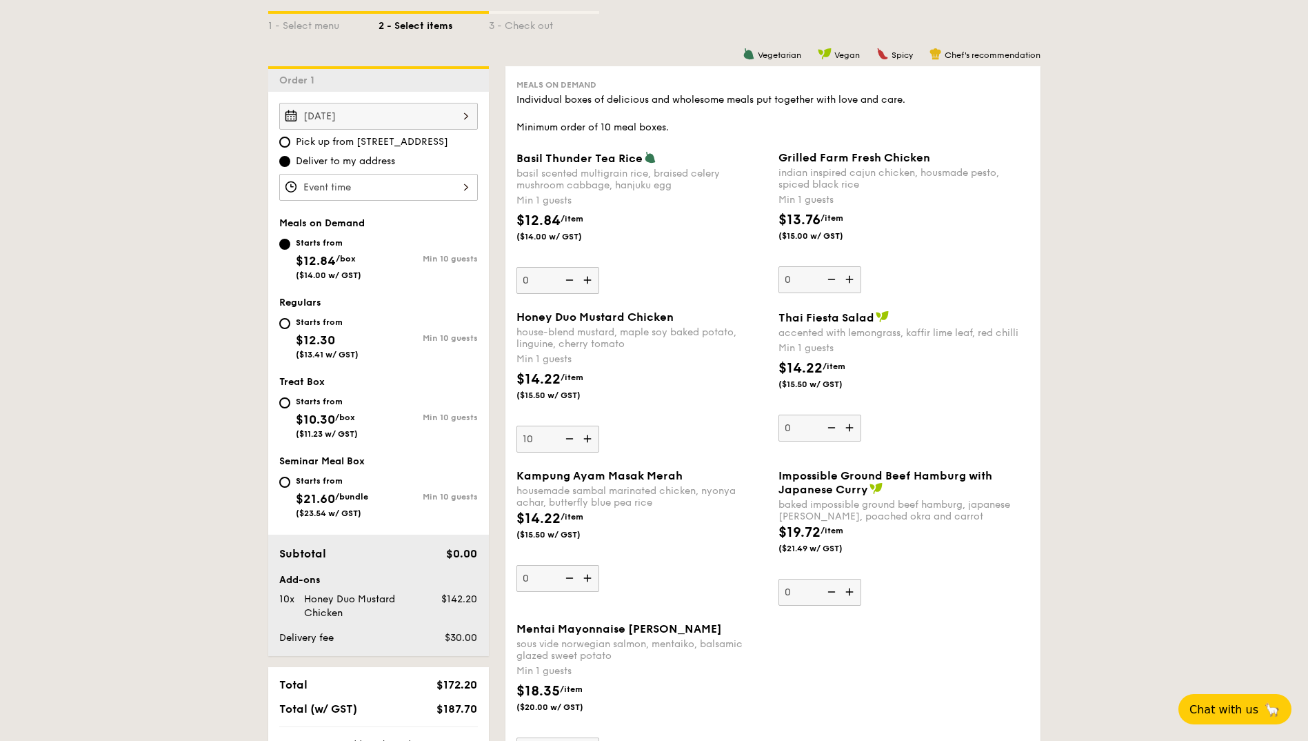
scroll to position [345, 0]
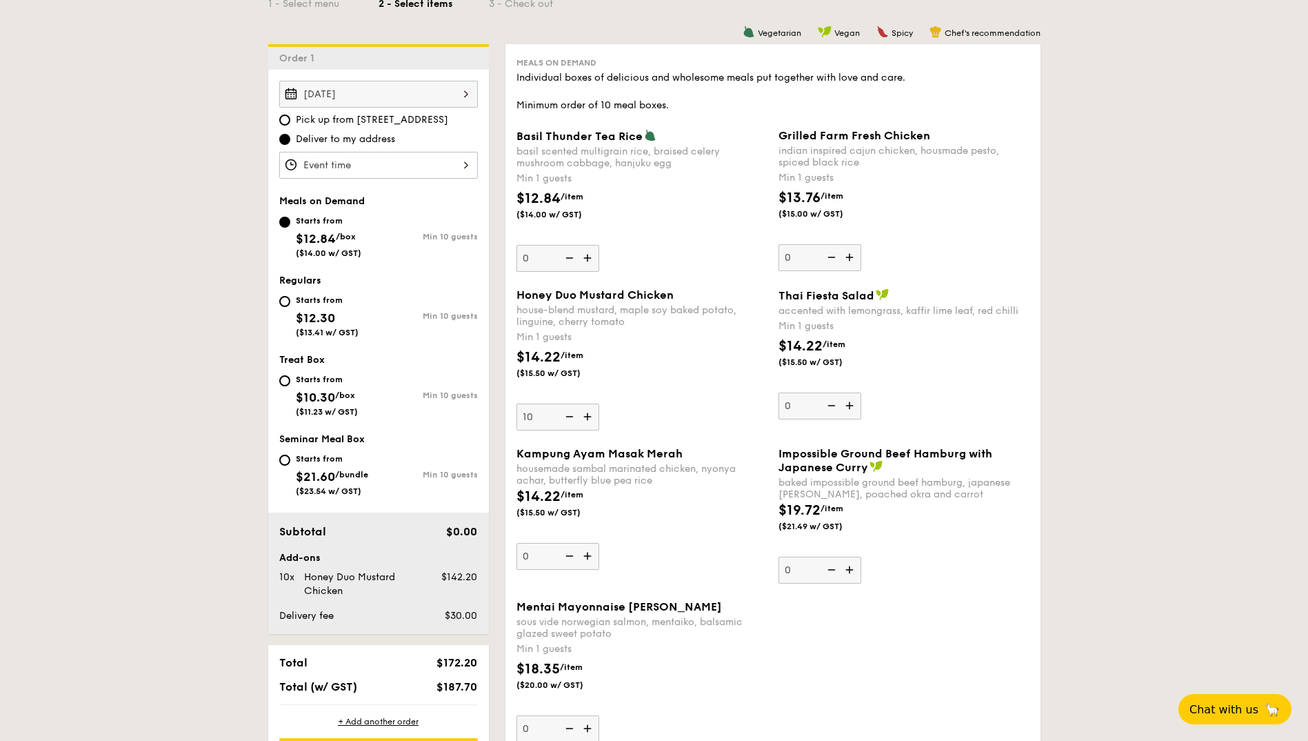
click at [588, 263] on img at bounding box center [589, 258] width 21 height 26
click at [588, 263] on input "0" at bounding box center [558, 258] width 83 height 27
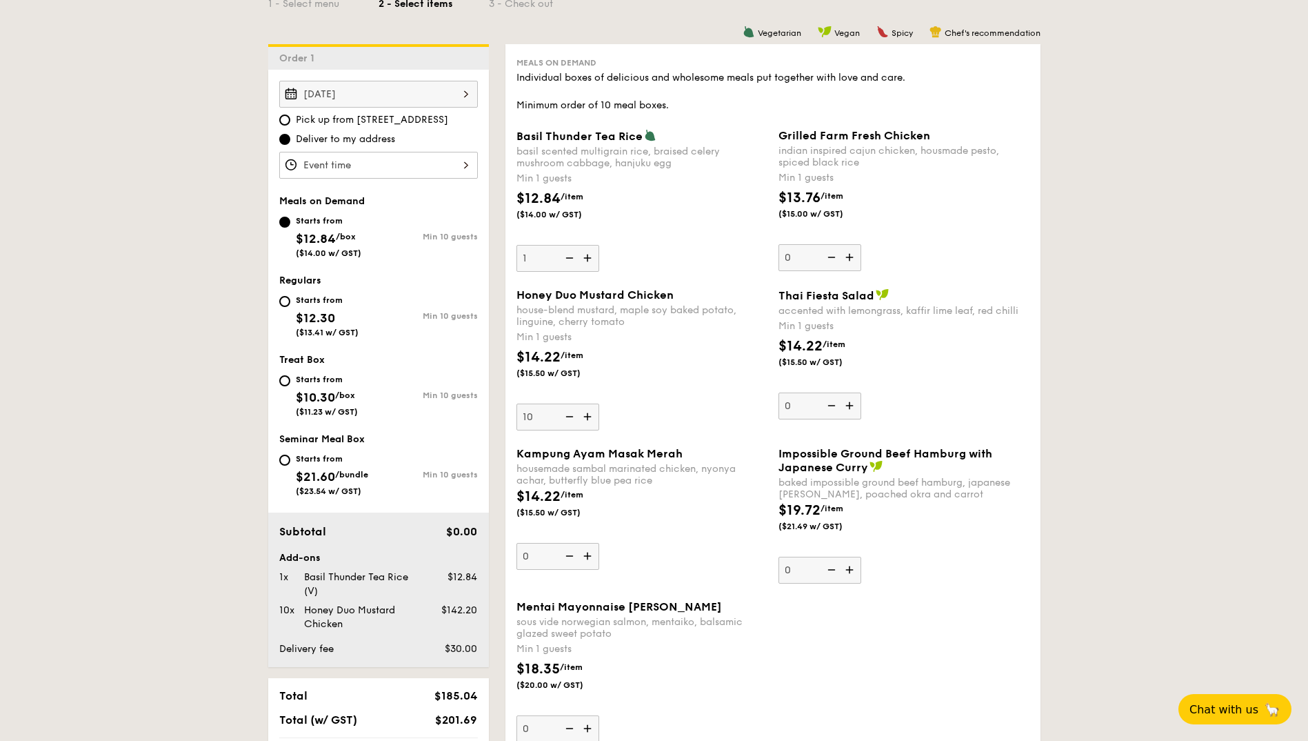
click at [588, 263] on img at bounding box center [589, 258] width 21 height 26
click at [588, 263] on input "1" at bounding box center [558, 258] width 83 height 27
click at [588, 263] on img at bounding box center [589, 258] width 21 height 26
click at [588, 263] on input "2" at bounding box center [558, 258] width 83 height 27
click at [588, 263] on img at bounding box center [589, 258] width 21 height 26
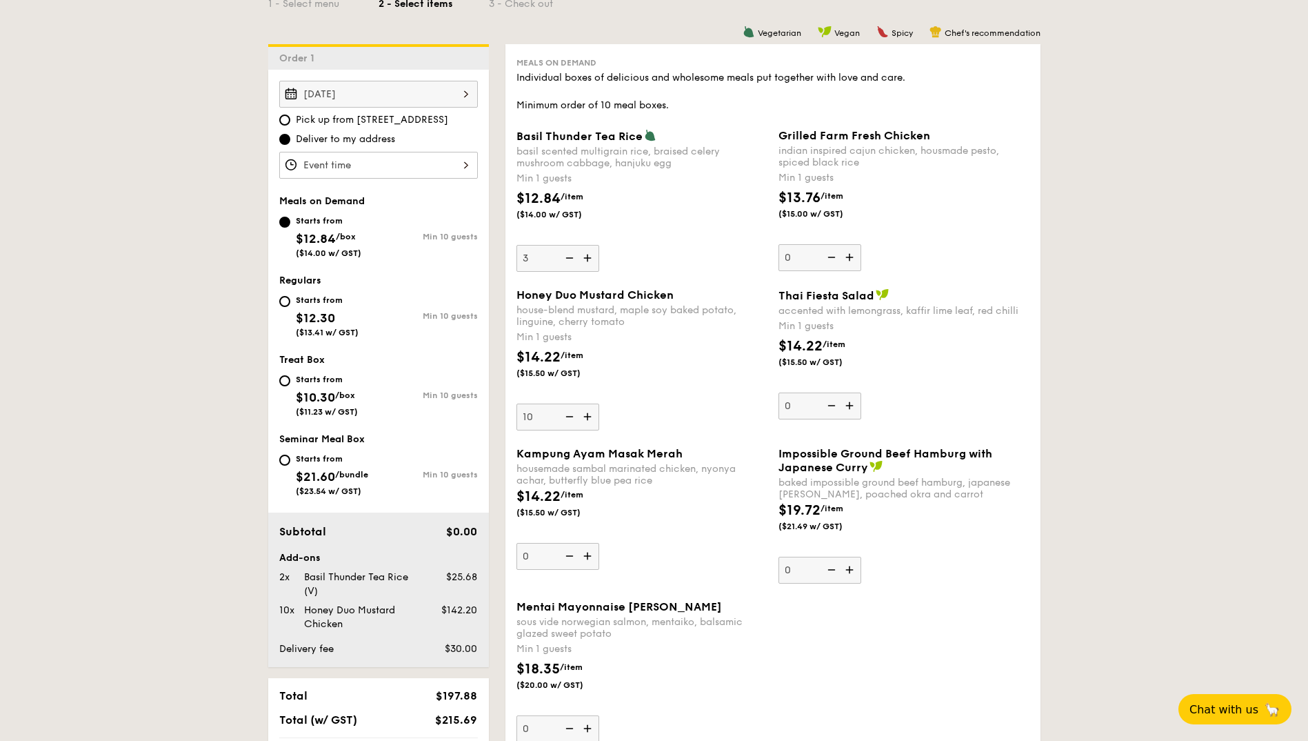
click at [588, 263] on input "3" at bounding box center [558, 258] width 83 height 27
click at [588, 263] on img at bounding box center [589, 258] width 21 height 26
click at [588, 263] on input "4" at bounding box center [558, 258] width 83 height 27
click at [588, 263] on img at bounding box center [589, 258] width 21 height 26
click at [588, 263] on input "5" at bounding box center [558, 258] width 83 height 27
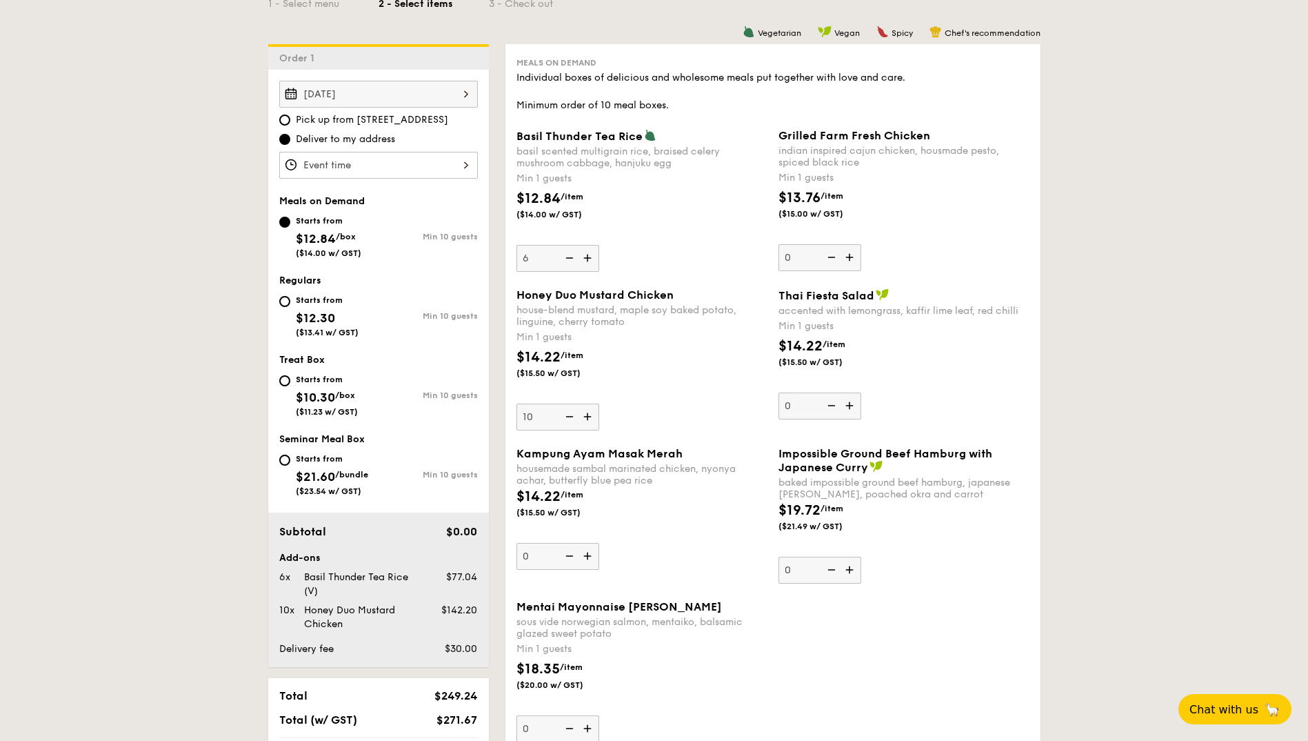
click at [588, 263] on img at bounding box center [589, 258] width 21 height 26
click at [588, 263] on input "6" at bounding box center [558, 258] width 83 height 27
click at [588, 263] on img at bounding box center [589, 258] width 21 height 26
click at [588, 263] on input "7" at bounding box center [558, 258] width 83 height 27
click at [588, 263] on img at bounding box center [589, 258] width 21 height 26
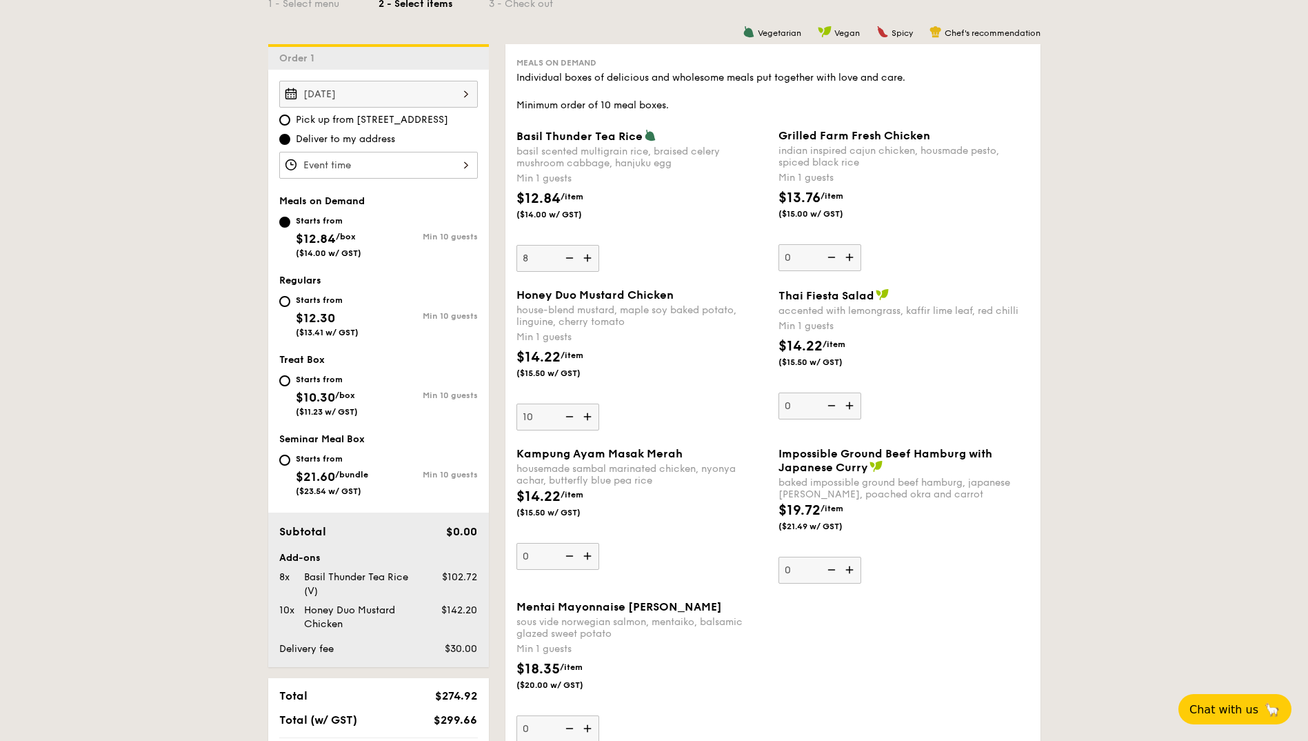
click at [588, 263] on input "8" at bounding box center [558, 258] width 83 height 27
click at [588, 263] on img at bounding box center [589, 258] width 21 height 26
click at [588, 263] on input "9" at bounding box center [558, 258] width 83 height 27
type input "10"
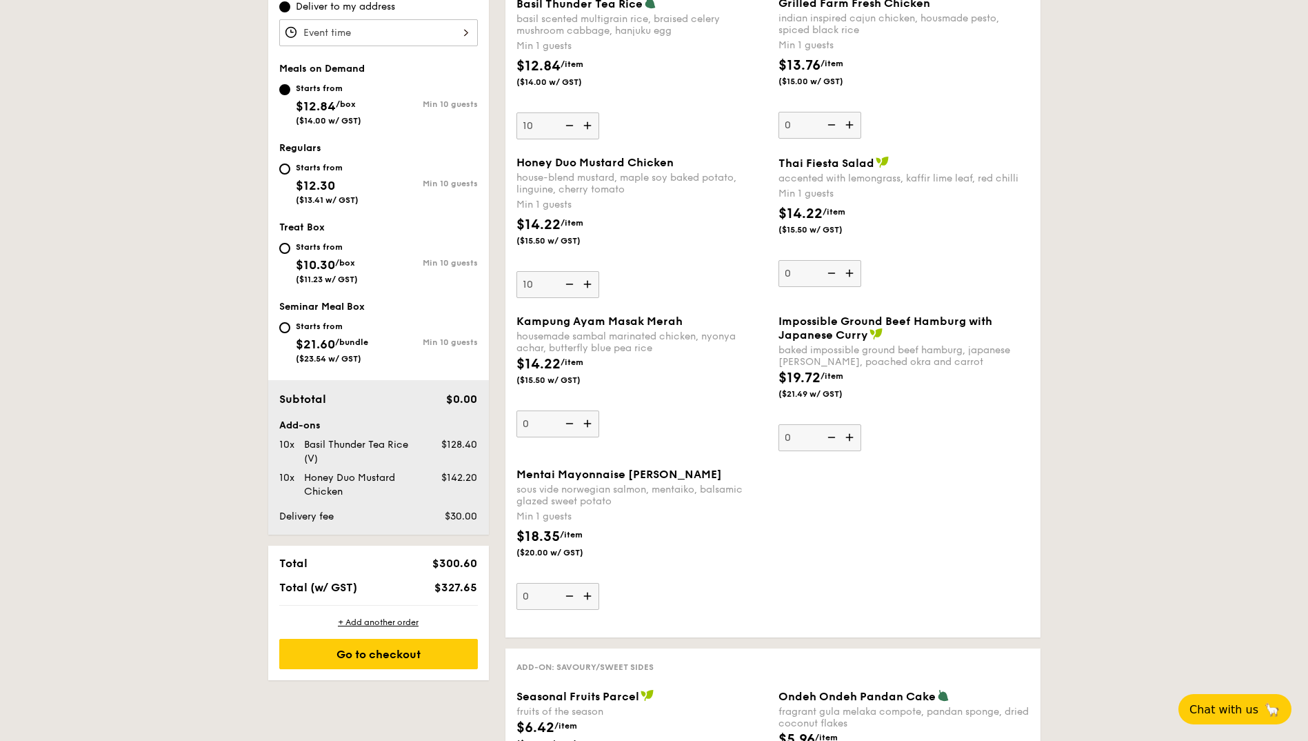
scroll to position [483, 0]
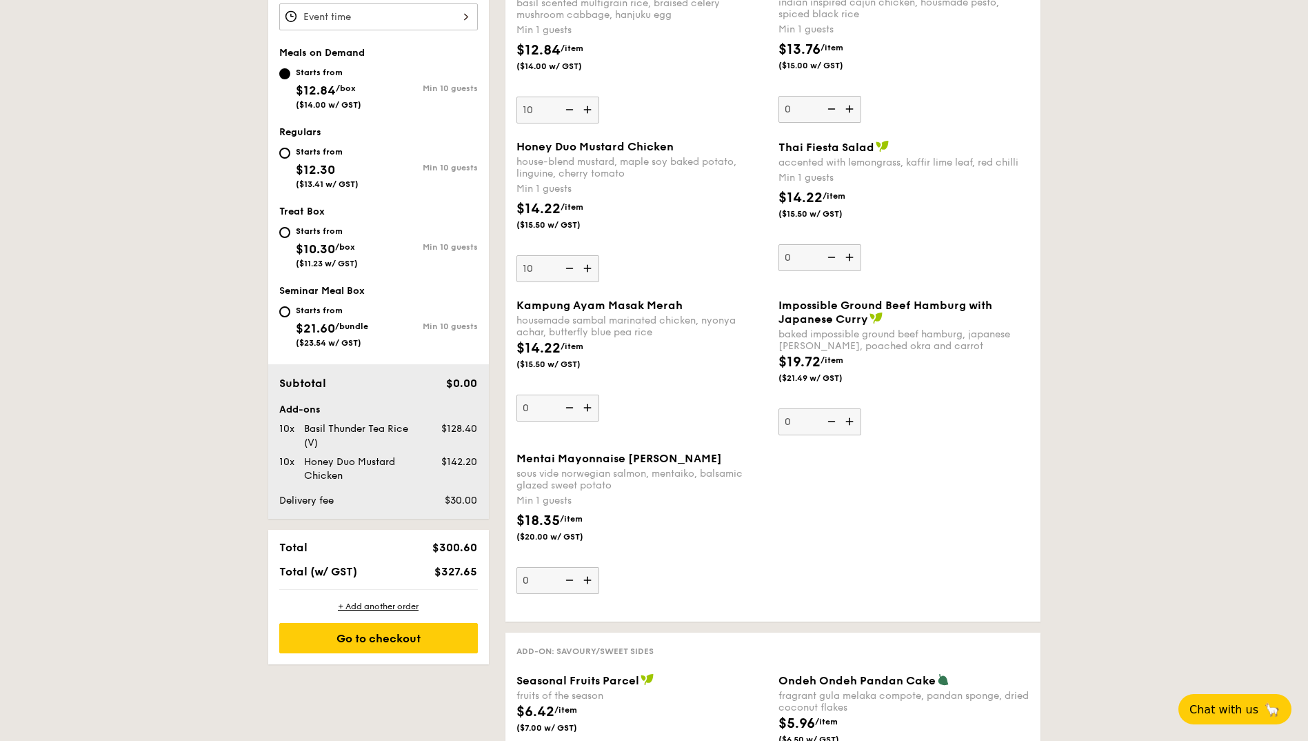
scroll to position [552, 0]
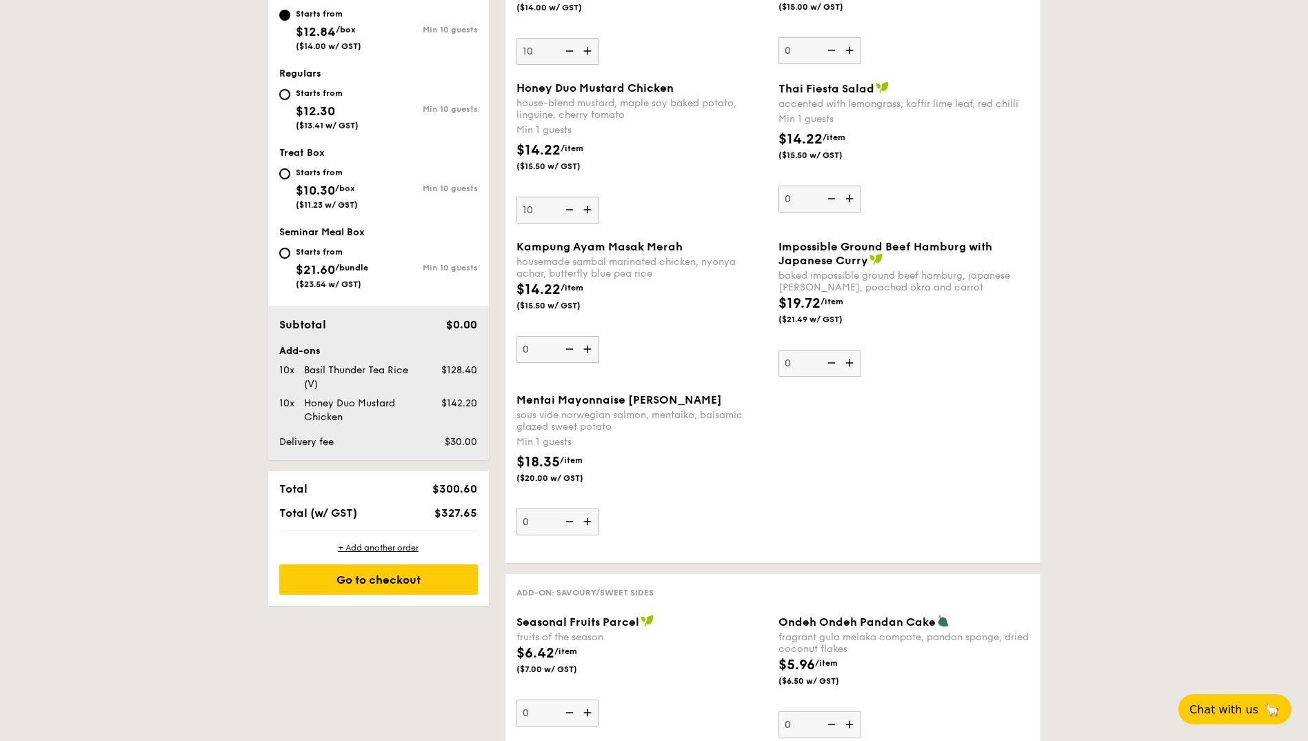
click at [573, 212] on img at bounding box center [568, 210] width 21 height 26
click at [573, 212] on input "10" at bounding box center [558, 210] width 83 height 27
click at [573, 212] on img at bounding box center [568, 210] width 21 height 26
click at [573, 212] on input "9" at bounding box center [558, 210] width 83 height 27
click at [573, 212] on img at bounding box center [568, 210] width 21 height 26
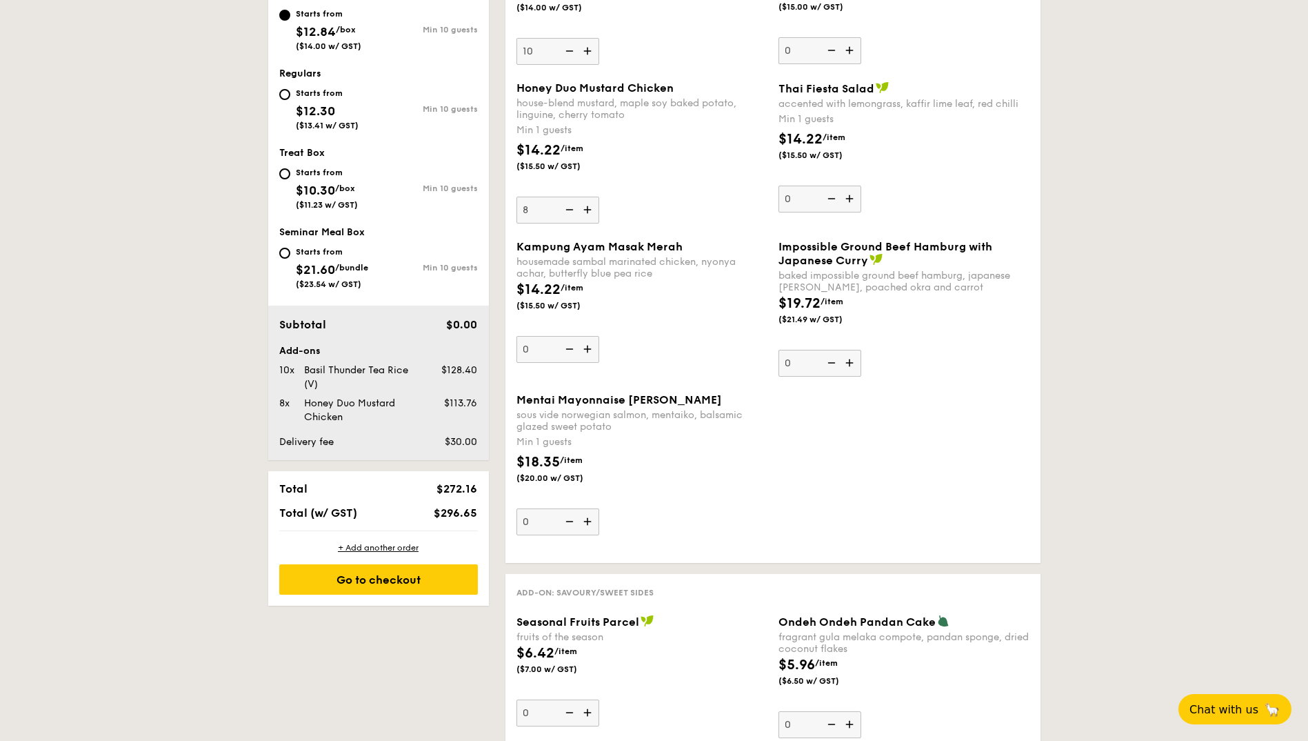
click at [573, 212] on input "8" at bounding box center [558, 210] width 83 height 27
click at [573, 212] on img at bounding box center [568, 210] width 21 height 26
click at [573, 212] on input "7" at bounding box center [558, 210] width 83 height 27
click at [573, 212] on img at bounding box center [568, 210] width 21 height 26
click at [573, 212] on input "6" at bounding box center [558, 210] width 83 height 27
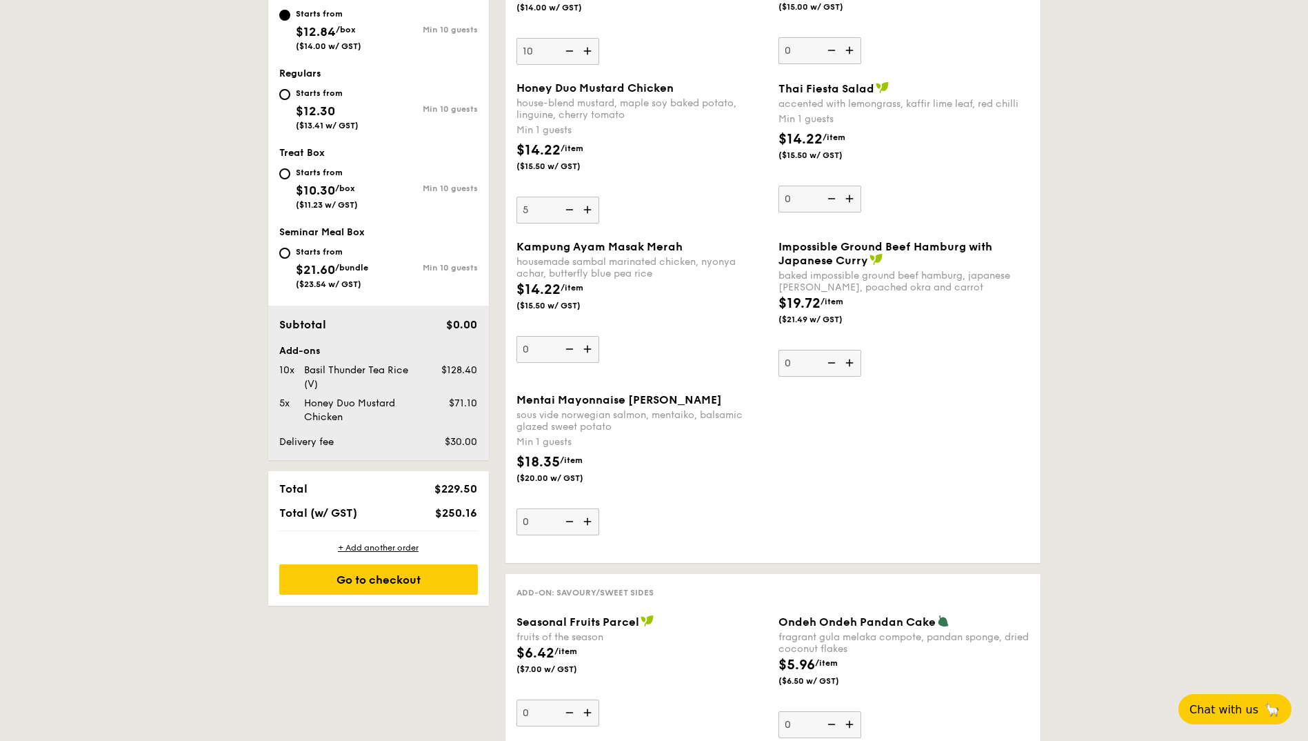
click at [573, 212] on img at bounding box center [568, 210] width 21 height 26
click at [573, 212] on input "5" at bounding box center [558, 210] width 83 height 27
click at [573, 212] on img at bounding box center [568, 210] width 21 height 26
click at [573, 212] on input "4" at bounding box center [558, 210] width 83 height 27
click at [573, 212] on img at bounding box center [568, 210] width 21 height 26
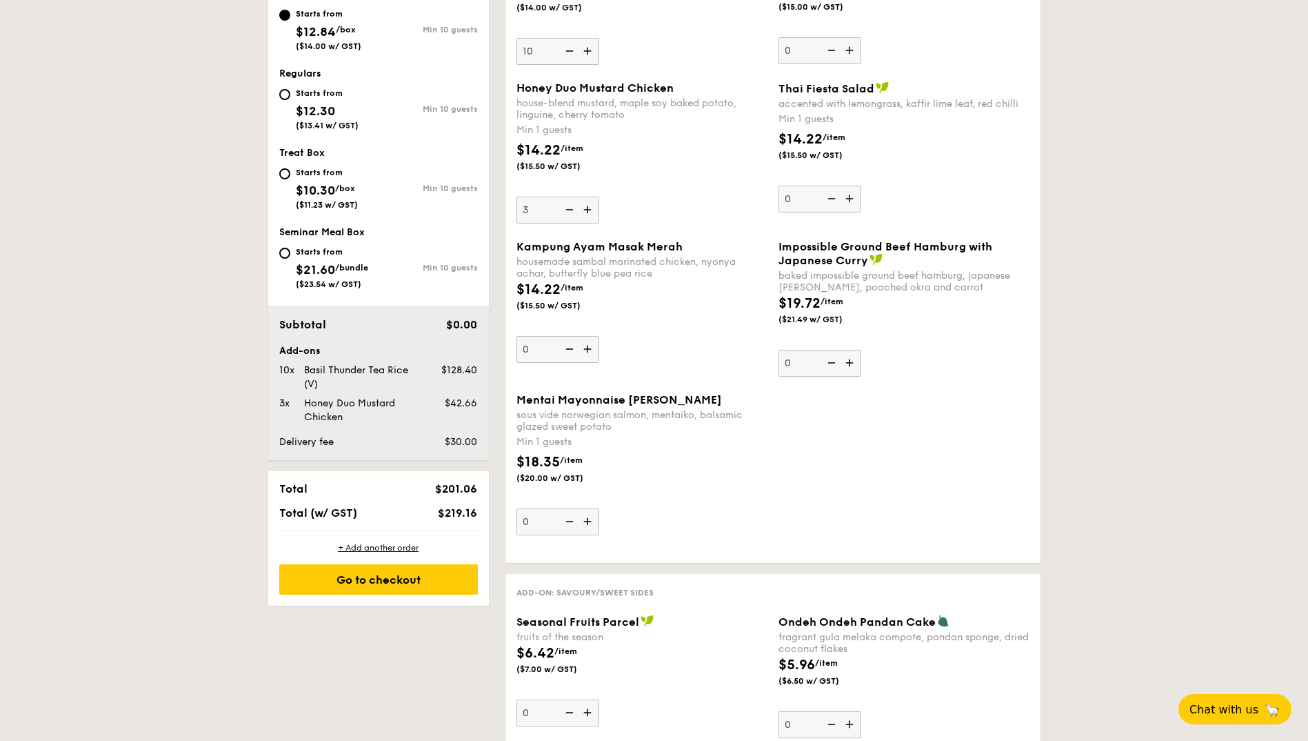
click at [573, 212] on input "3" at bounding box center [558, 210] width 83 height 27
click at [573, 212] on img at bounding box center [568, 210] width 21 height 26
click at [573, 212] on input "2" at bounding box center [558, 210] width 83 height 27
click at [573, 212] on img at bounding box center [568, 210] width 21 height 26
click at [573, 212] on input "1" at bounding box center [558, 210] width 83 height 27
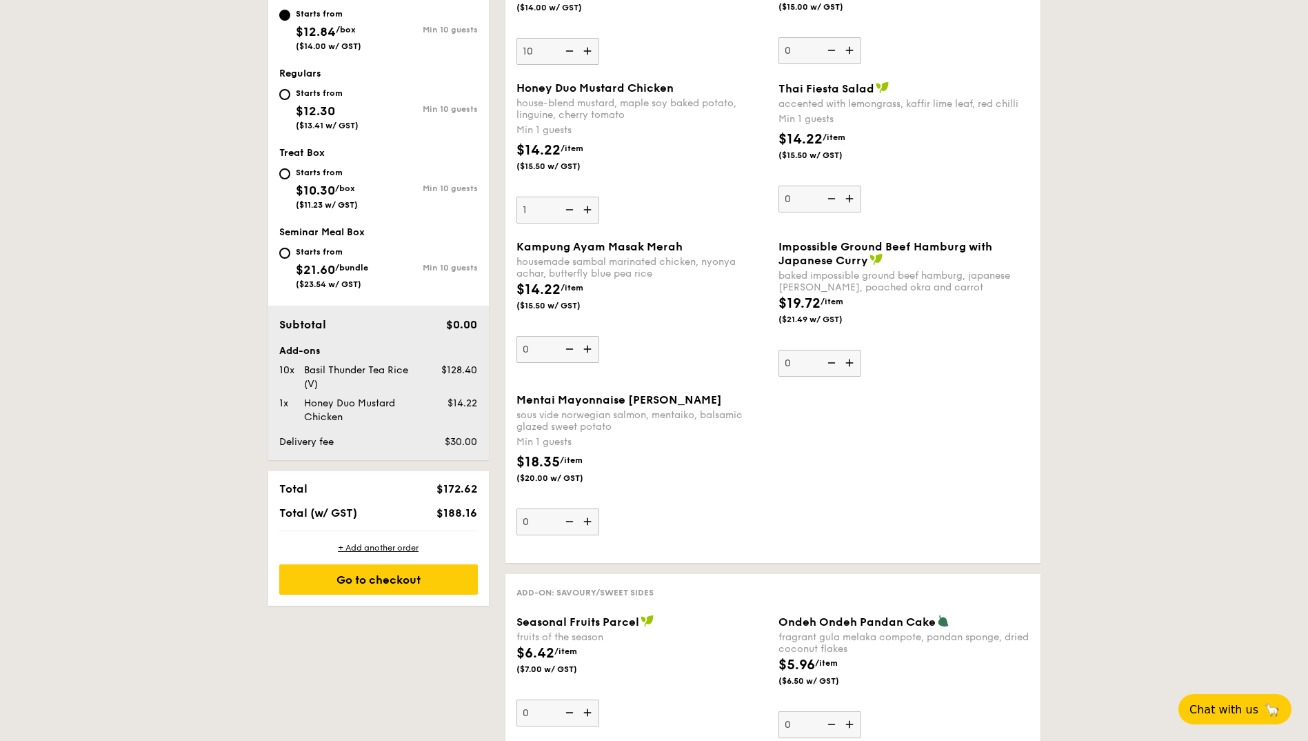
type input "0"
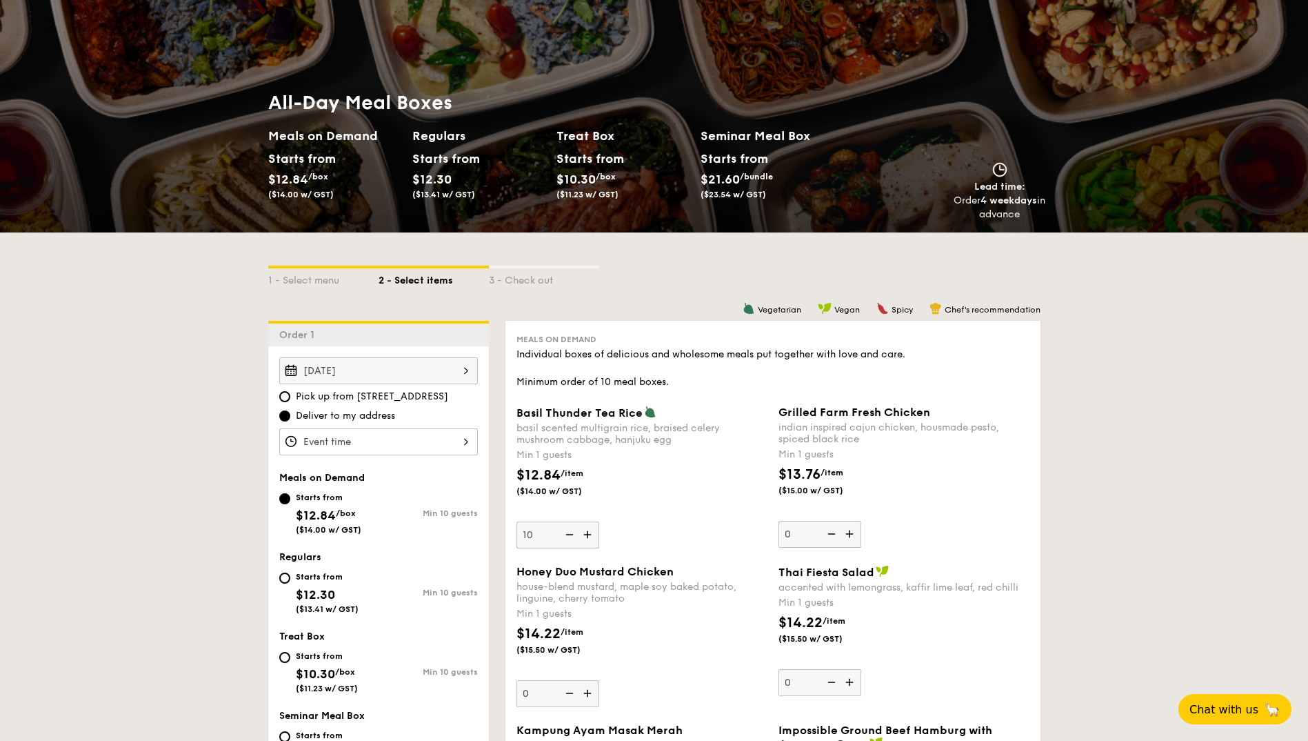
scroll to position [0, 0]
